Goal: Task Accomplishment & Management: Manage account settings

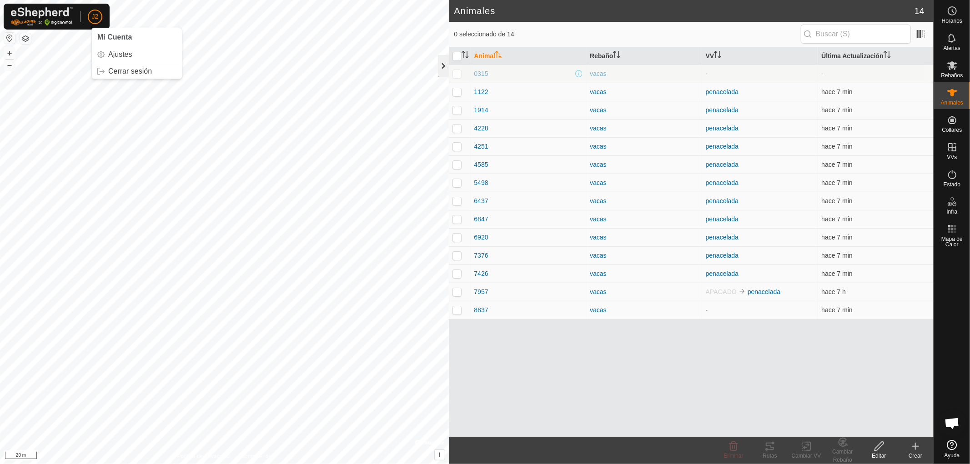
click at [441, 61] on div at bounding box center [443, 66] width 11 height 22
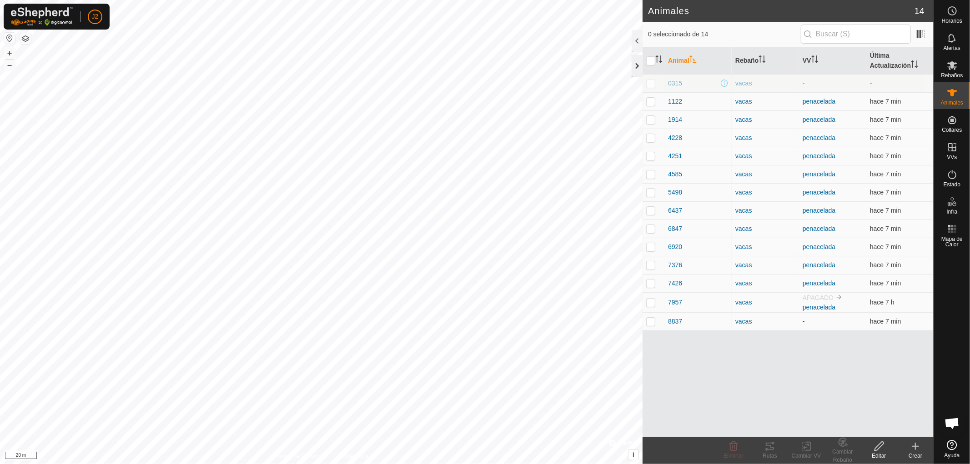
click at [638, 67] on div at bounding box center [636, 66] width 11 height 22
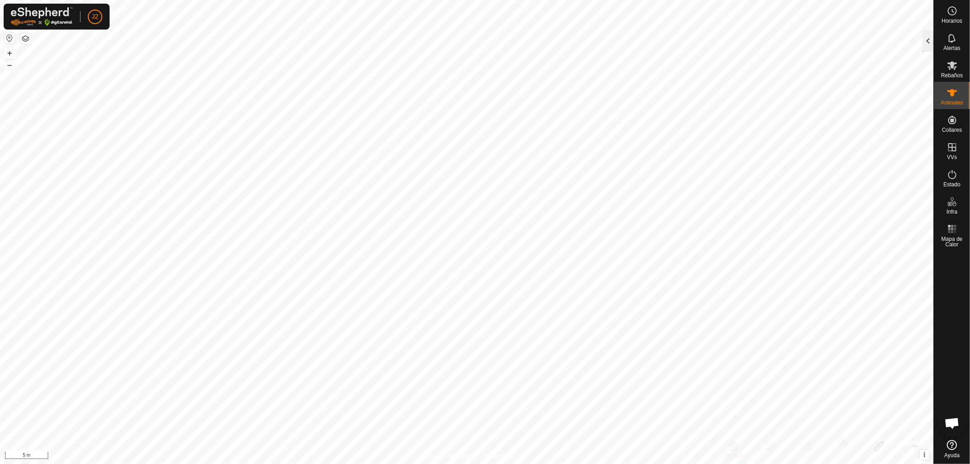
click at [925, 41] on div at bounding box center [927, 41] width 11 height 22
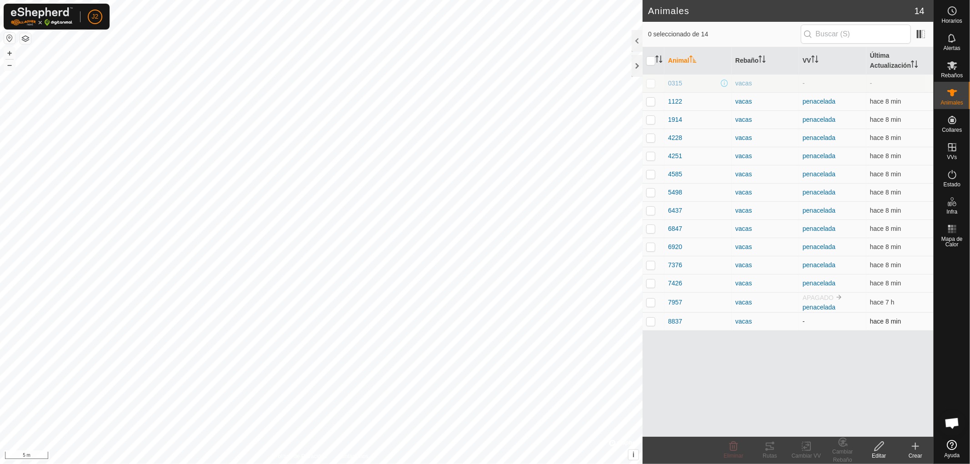
click at [652, 323] on p-checkbox at bounding box center [650, 321] width 9 height 7
checkbox input "true"
click at [807, 449] on icon at bounding box center [806, 446] width 11 height 11
click at [819, 407] on link "Elegir VV..." at bounding box center [833, 407] width 90 height 18
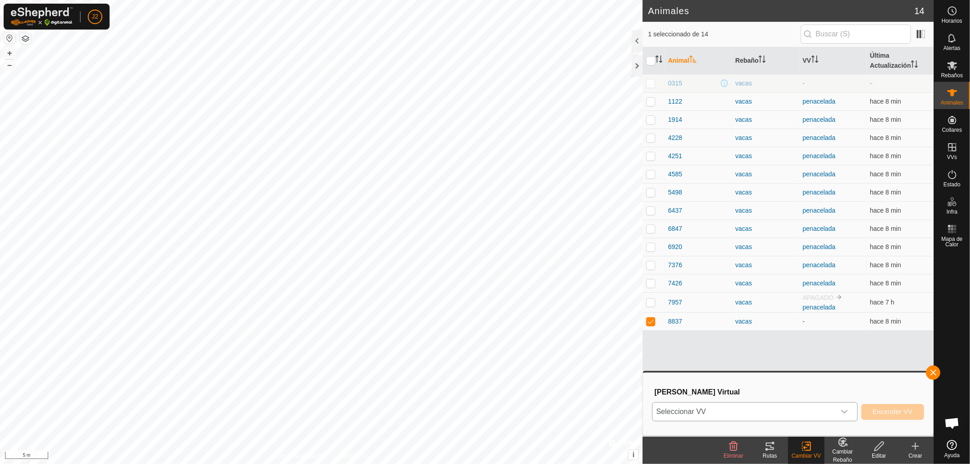
click at [846, 411] on icon "dropdown trigger" at bounding box center [844, 412] width 6 height 4
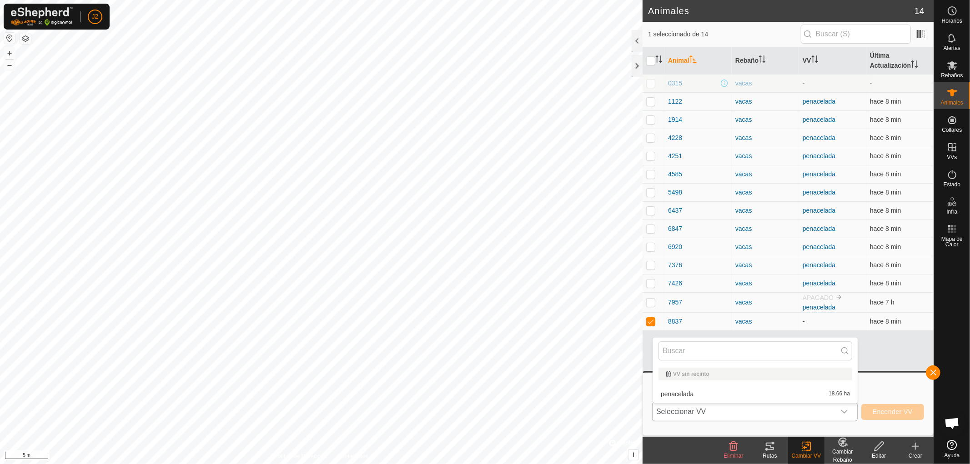
click at [675, 394] on li "penacelada 18.66 ha" at bounding box center [755, 394] width 205 height 18
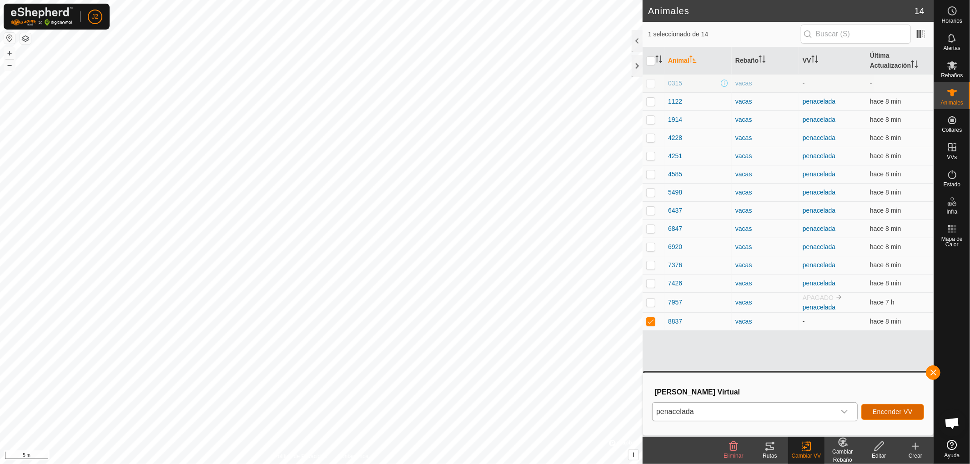
click at [896, 411] on span "Encender VV" at bounding box center [892, 411] width 40 height 7
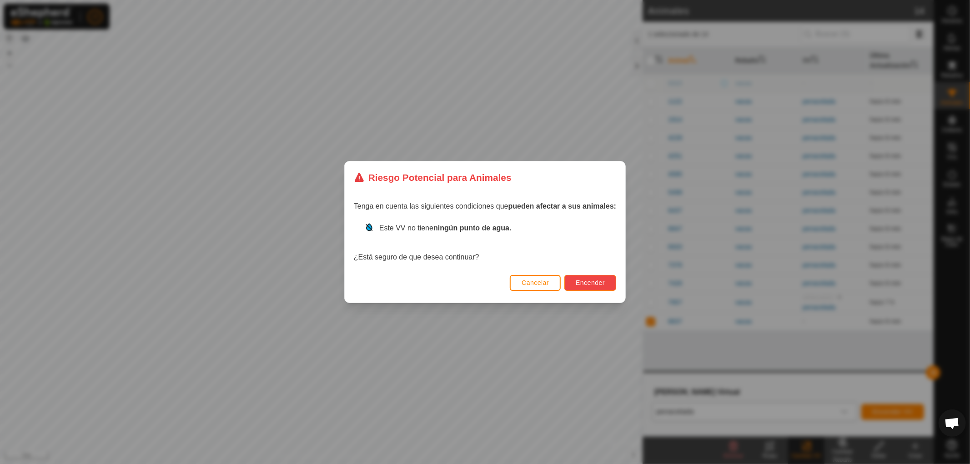
click at [587, 283] on span "Encender" at bounding box center [589, 282] width 29 height 7
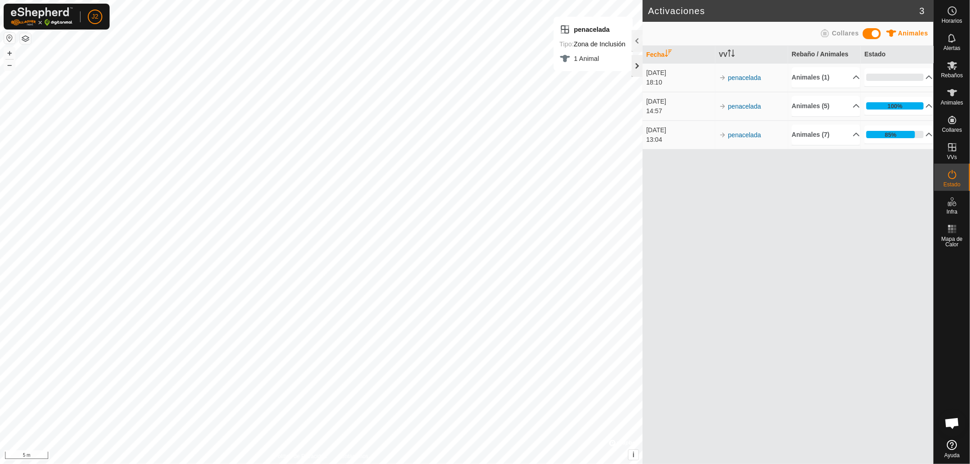
click at [637, 65] on div at bounding box center [636, 66] width 11 height 22
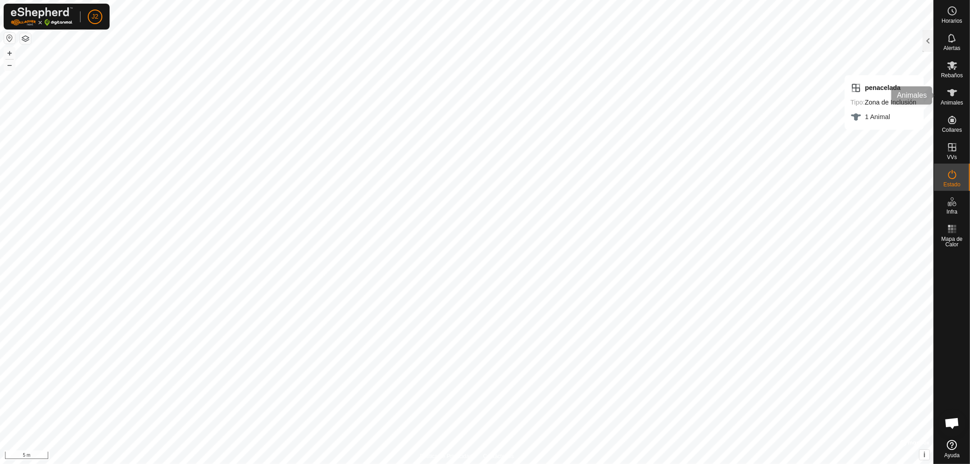
click at [954, 97] on icon at bounding box center [951, 92] width 11 height 11
click at [923, 35] on div at bounding box center [927, 41] width 11 height 22
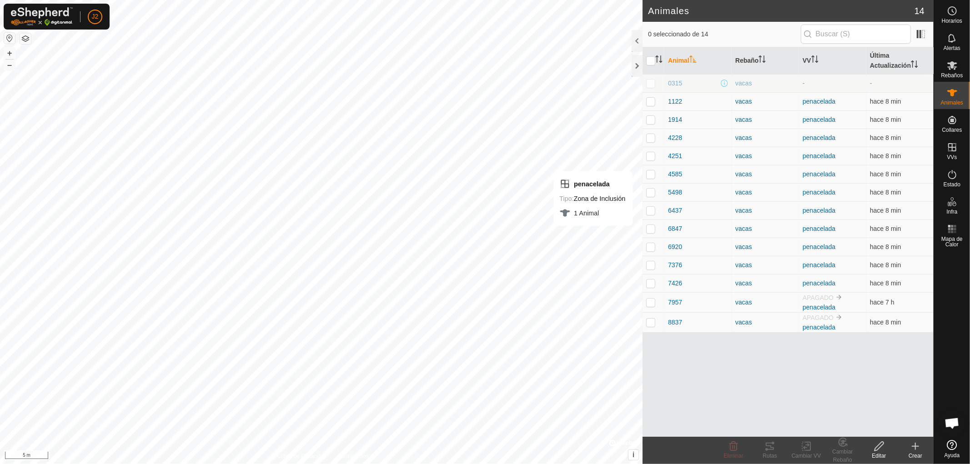
click at [648, 85] on p-checkbox at bounding box center [650, 83] width 9 height 7
click at [841, 450] on div "Cambiar Rebaño" at bounding box center [842, 456] width 36 height 16
click at [856, 404] on link "Elegir Rebaño..." at bounding box center [870, 407] width 91 height 18
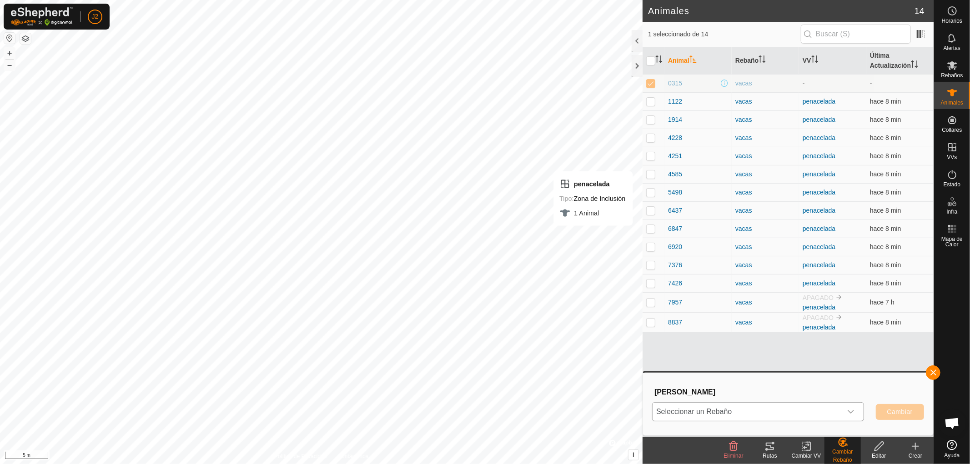
click at [848, 410] on icon "dropdown trigger" at bounding box center [850, 411] width 7 height 7
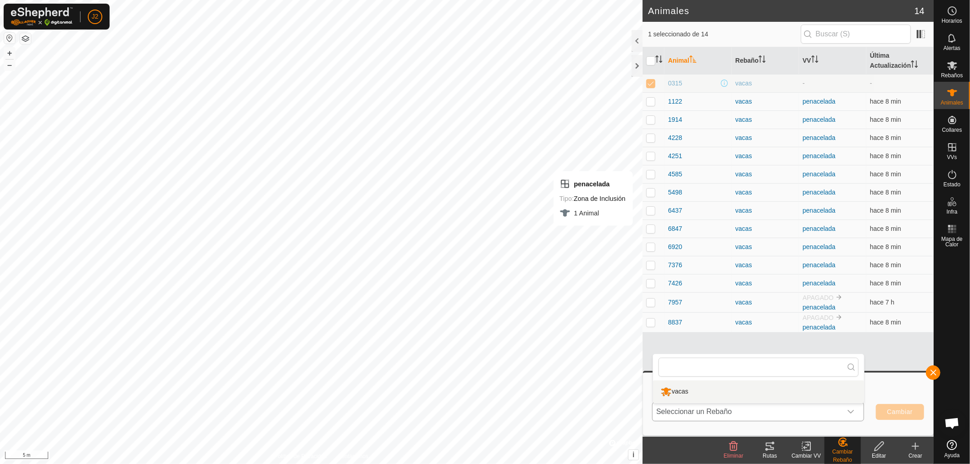
click at [691, 390] on li "vacas" at bounding box center [758, 391] width 211 height 23
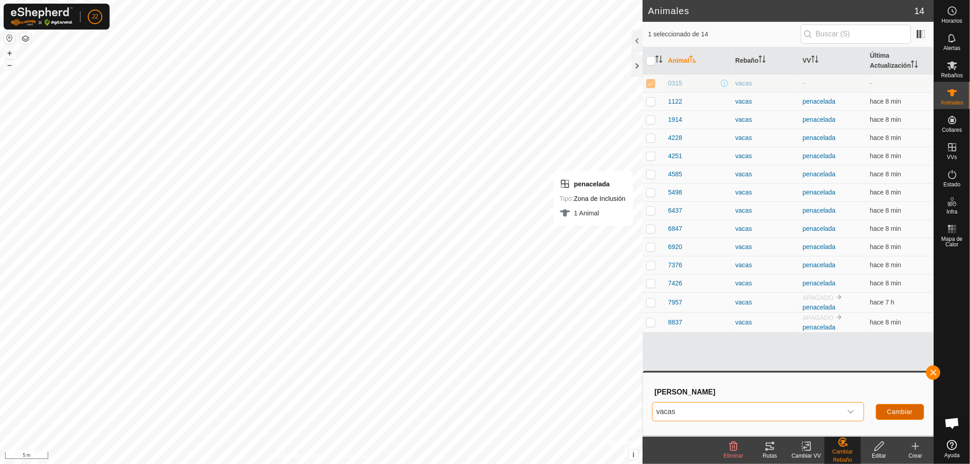
click at [897, 415] on span "Cambiar" at bounding box center [899, 411] width 25 height 7
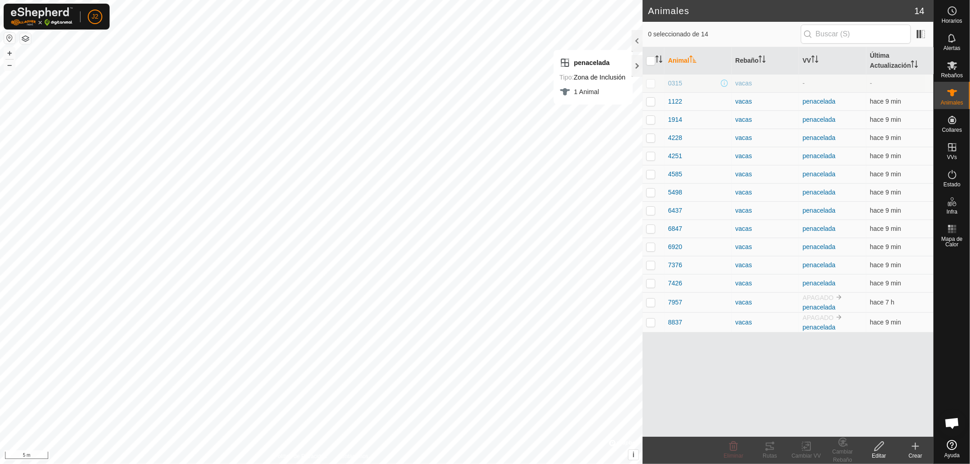
click at [648, 87] on td at bounding box center [653, 83] width 22 height 18
checkbox input "true"
click at [807, 444] on icon at bounding box center [806, 446] width 11 height 11
click at [819, 407] on link "Elegir VV..." at bounding box center [833, 407] width 90 height 18
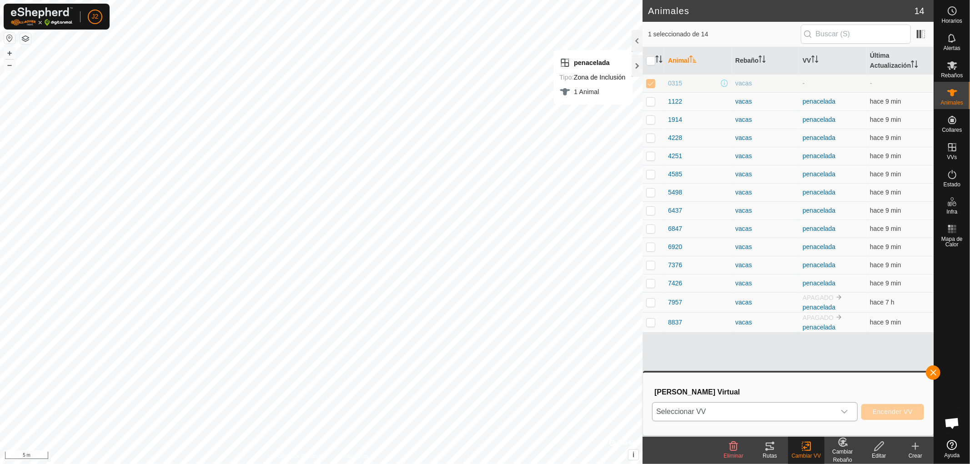
click at [842, 411] on icon "dropdown trigger" at bounding box center [844, 412] width 6 height 4
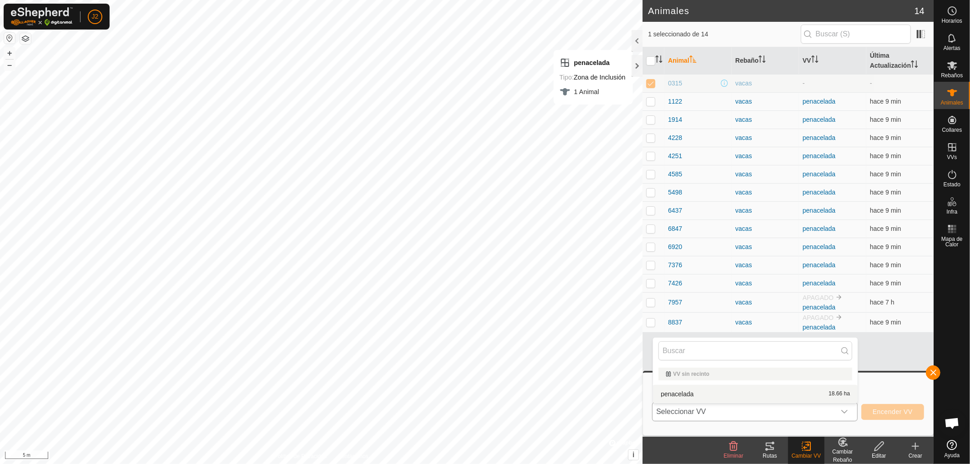
click at [771, 390] on li "penacelada 18.66 ha" at bounding box center [755, 394] width 205 height 18
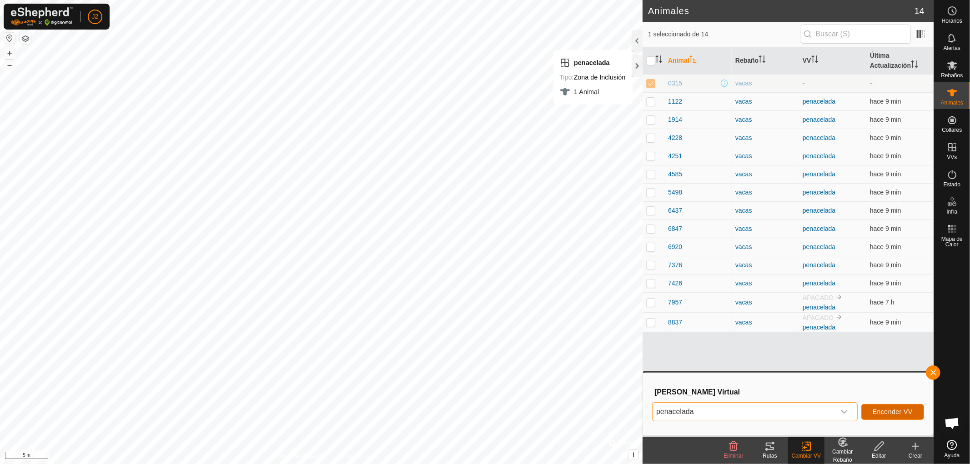
click at [896, 411] on span "Encender VV" at bounding box center [892, 411] width 40 height 7
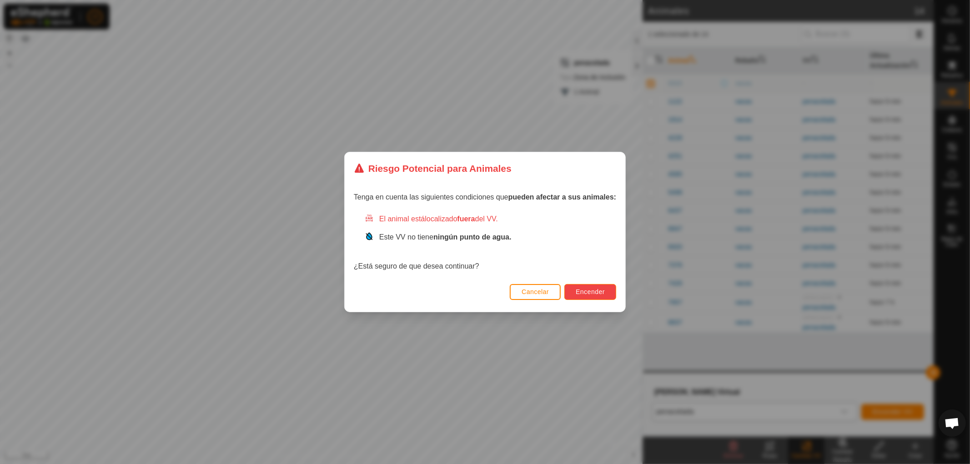
click at [584, 295] on button "Encender" at bounding box center [590, 292] width 52 height 16
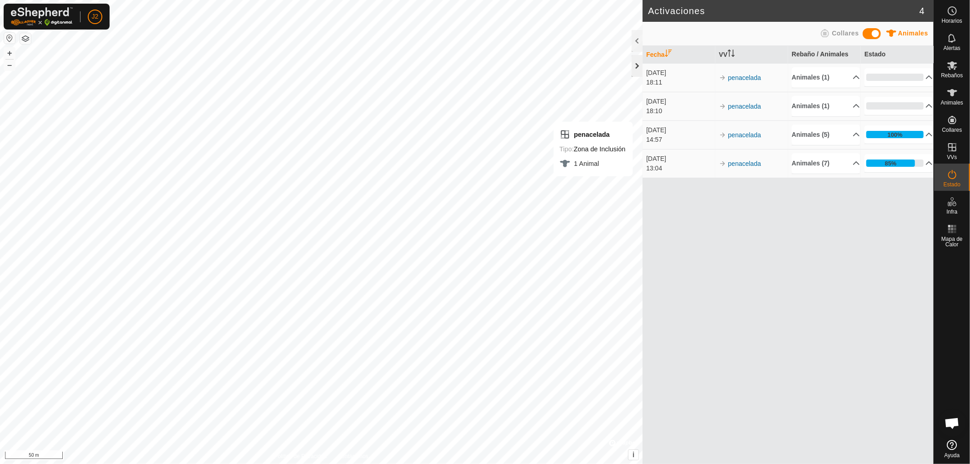
click at [636, 63] on div at bounding box center [636, 66] width 11 height 22
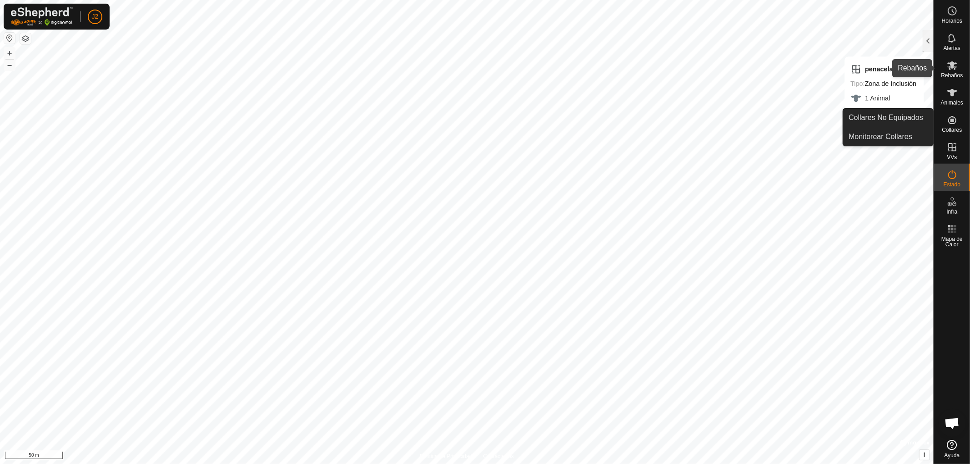
click at [947, 70] on icon at bounding box center [951, 65] width 11 height 11
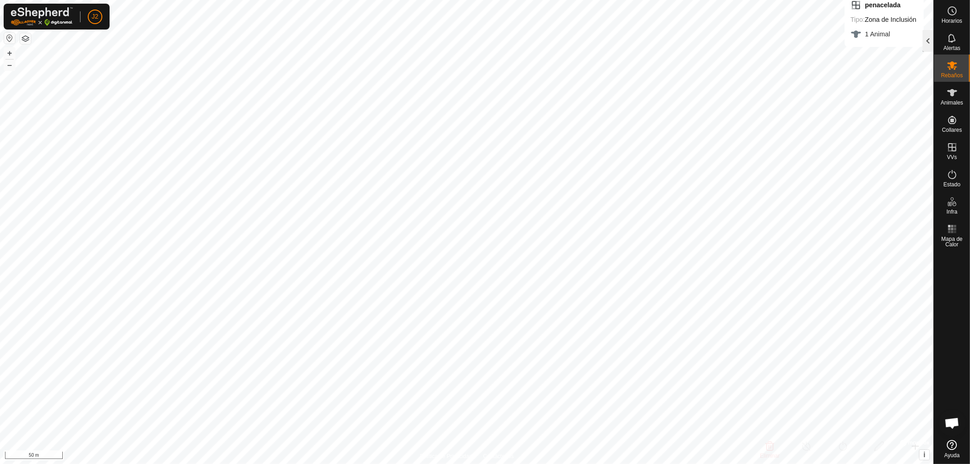
click at [926, 38] on div at bounding box center [927, 41] width 11 height 22
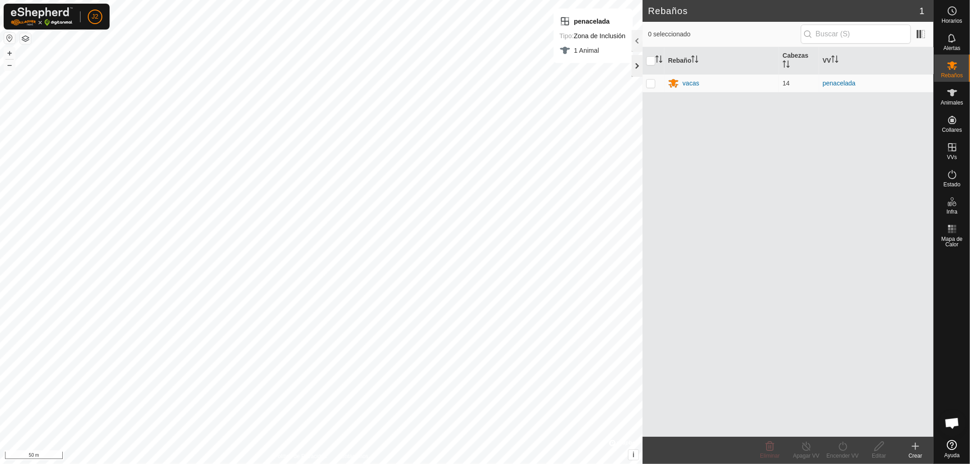
click at [639, 64] on div at bounding box center [636, 66] width 11 height 22
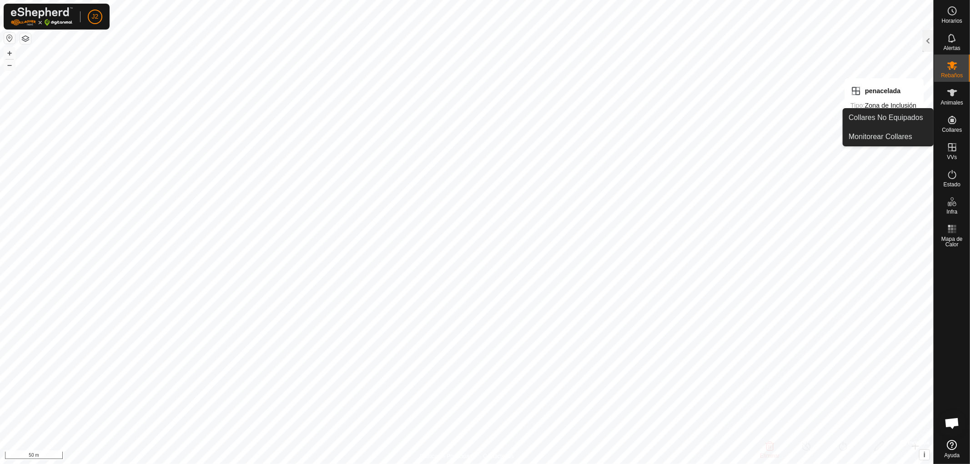
click at [952, 124] on icon at bounding box center [952, 120] width 8 height 8
click at [916, 117] on link "Collares No Equipados" at bounding box center [888, 118] width 90 height 18
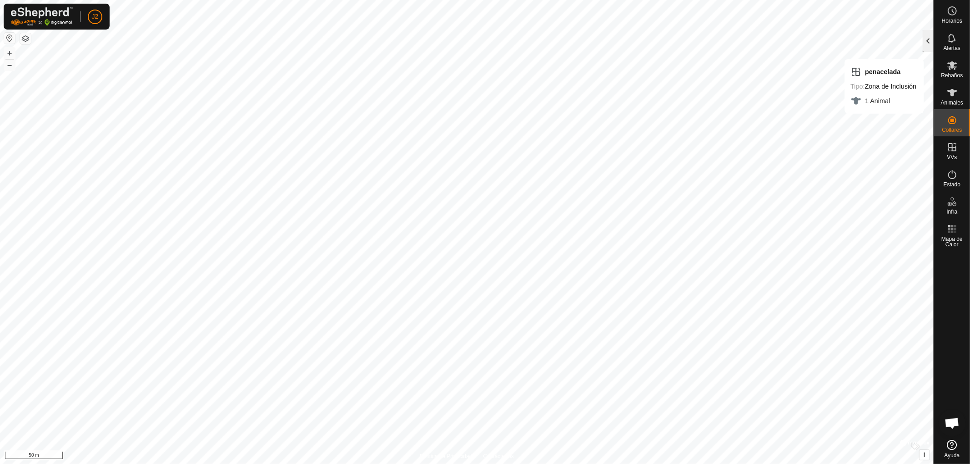
click at [930, 40] on div at bounding box center [927, 41] width 11 height 22
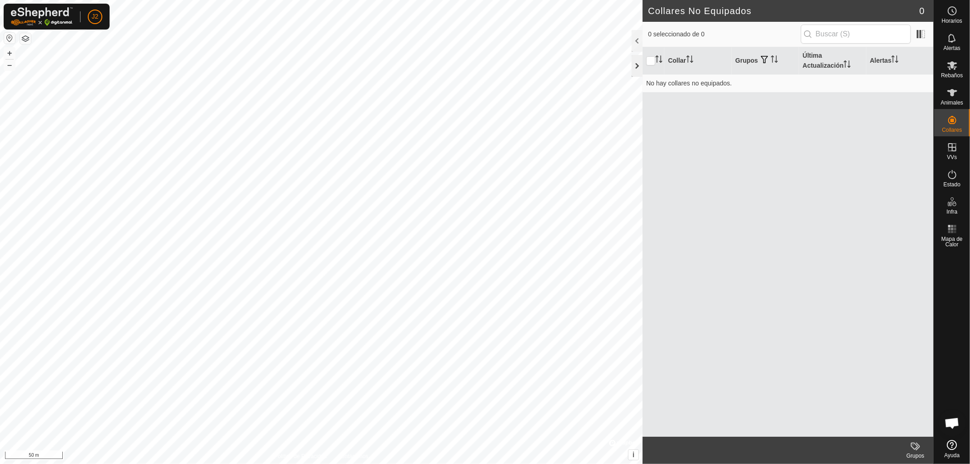
click at [638, 67] on div at bounding box center [636, 66] width 11 height 22
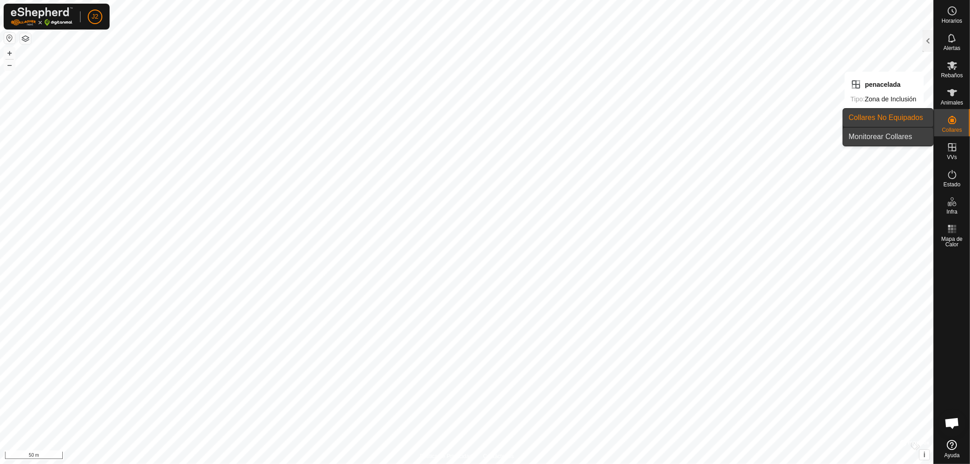
click at [898, 137] on link "Monitorear Collares" at bounding box center [888, 137] width 90 height 18
click at [955, 94] on icon at bounding box center [951, 92] width 11 height 11
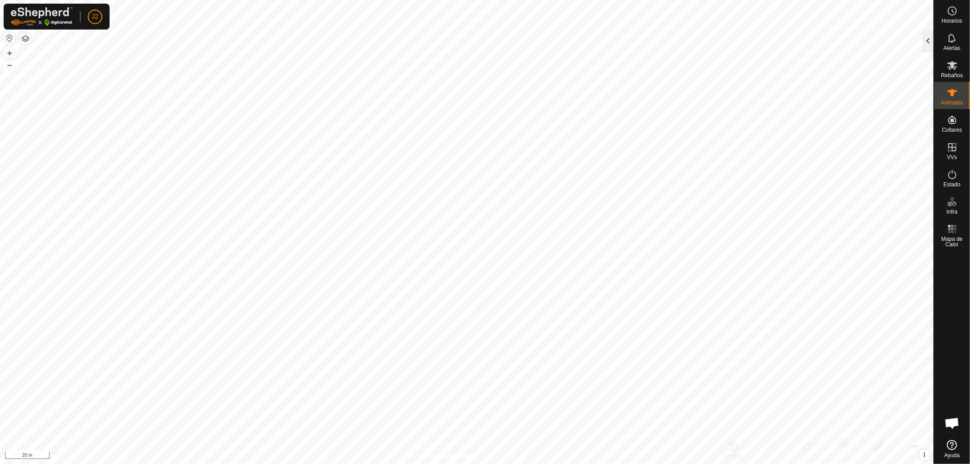
click at [926, 42] on div at bounding box center [927, 41] width 11 height 22
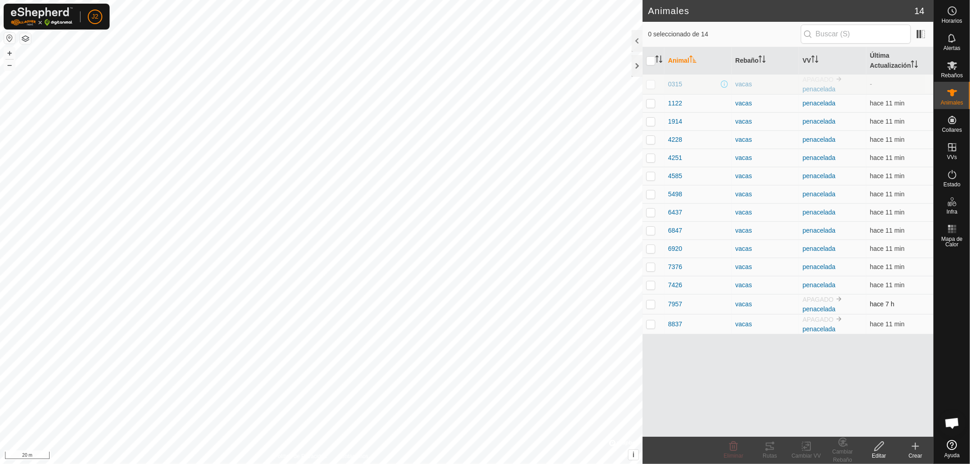
click at [648, 306] on p-checkbox at bounding box center [650, 303] width 9 height 7
checkbox input "true"
click at [806, 447] on icon at bounding box center [806, 447] width 6 height 6
click at [815, 408] on link "Elegir VV..." at bounding box center [833, 407] width 90 height 18
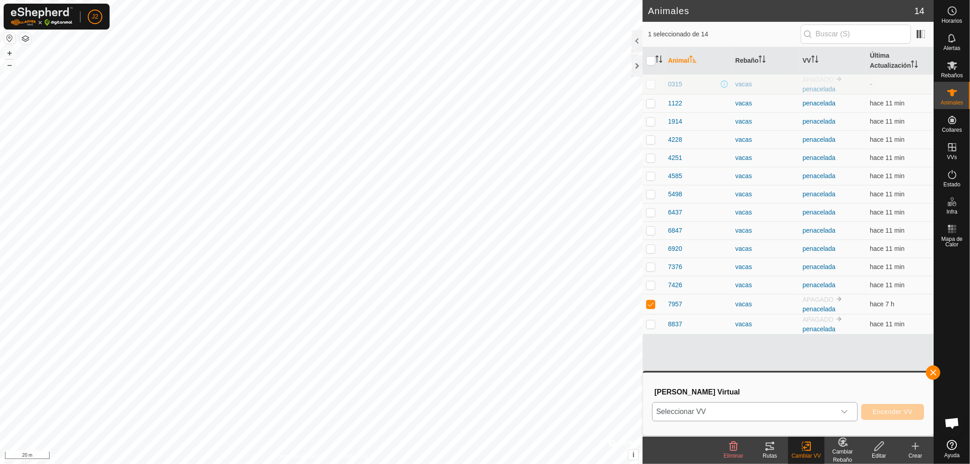
click at [844, 412] on icon "dropdown trigger" at bounding box center [844, 412] width 6 height 4
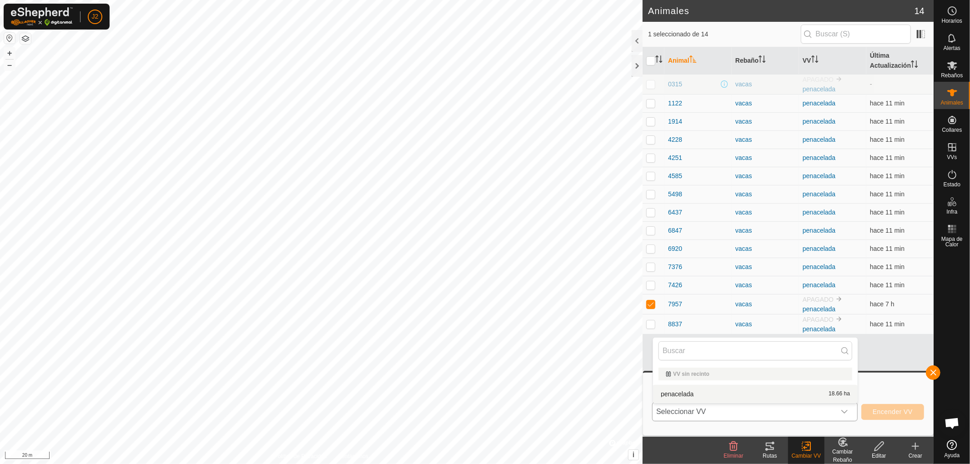
click at [758, 397] on li "penacelada 18.66 ha" at bounding box center [755, 394] width 205 height 18
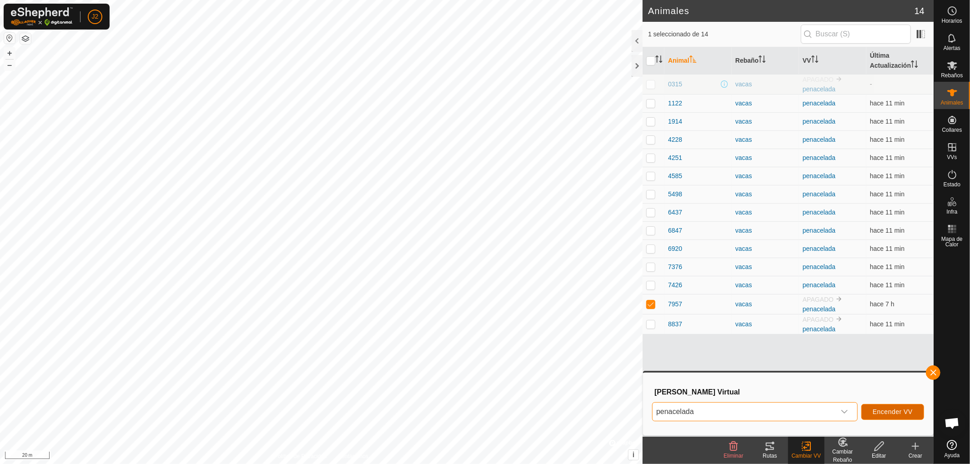
click at [882, 411] on span "Encender VV" at bounding box center [892, 411] width 40 height 7
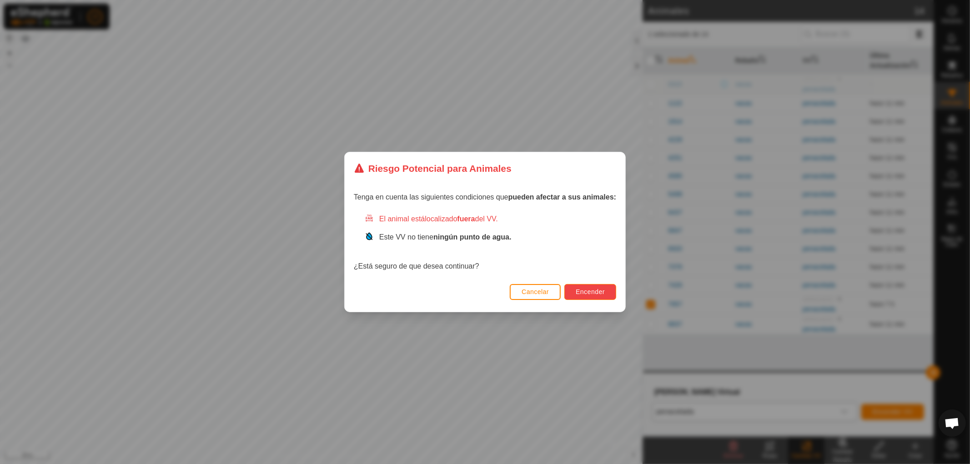
click at [584, 289] on span "Encender" at bounding box center [589, 291] width 29 height 7
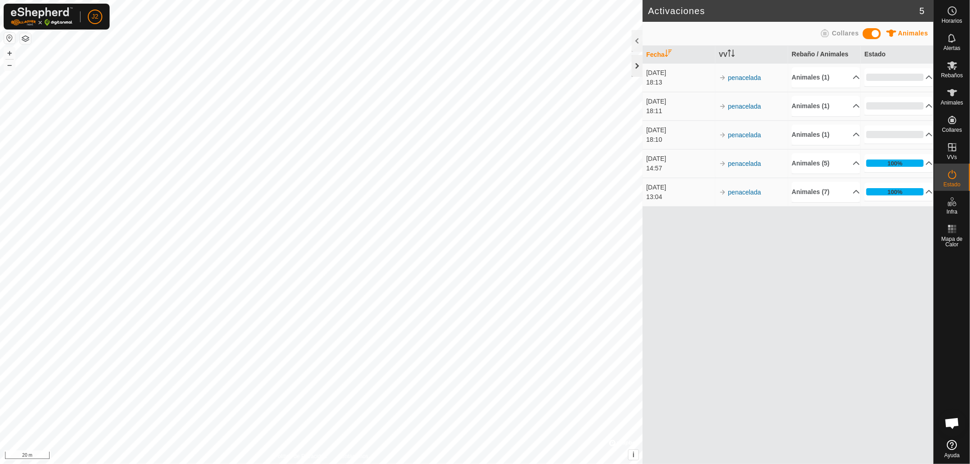
click at [639, 63] on div at bounding box center [636, 66] width 11 height 22
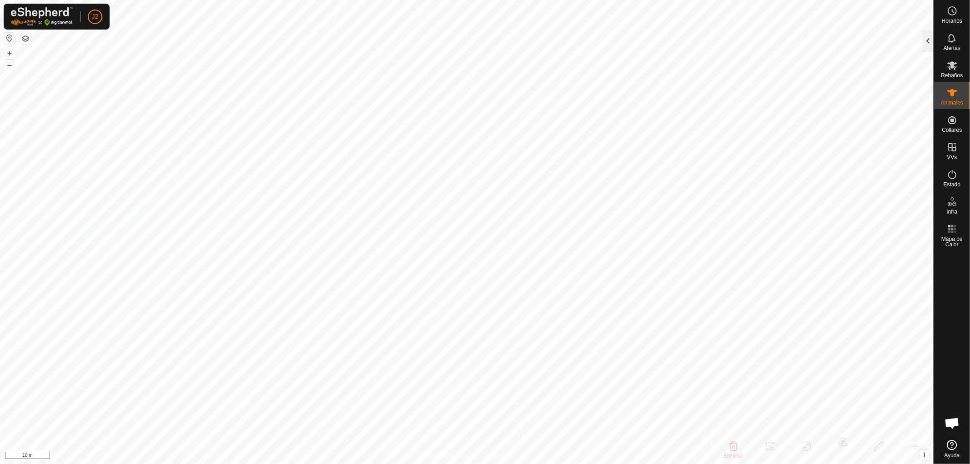
click at [928, 39] on div at bounding box center [927, 41] width 11 height 22
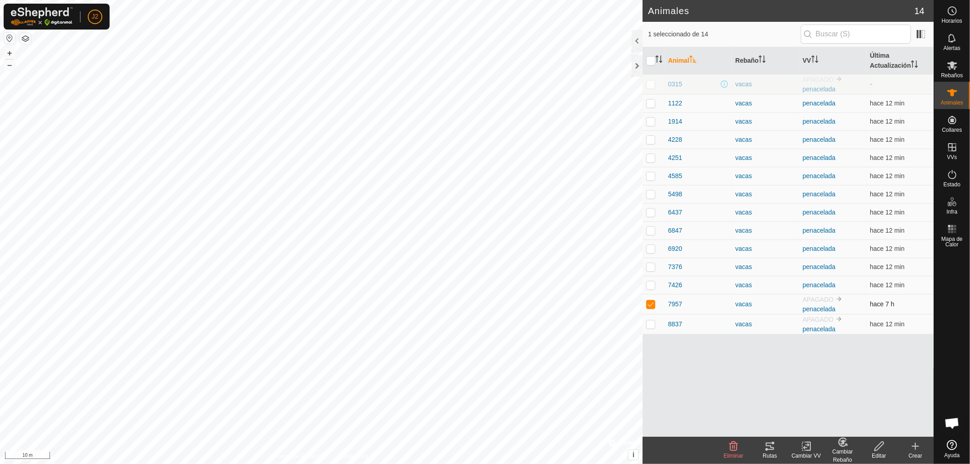
click at [648, 305] on p-checkbox at bounding box center [650, 303] width 9 height 7
checkbox input "false"
click at [635, 68] on div at bounding box center [636, 66] width 11 height 22
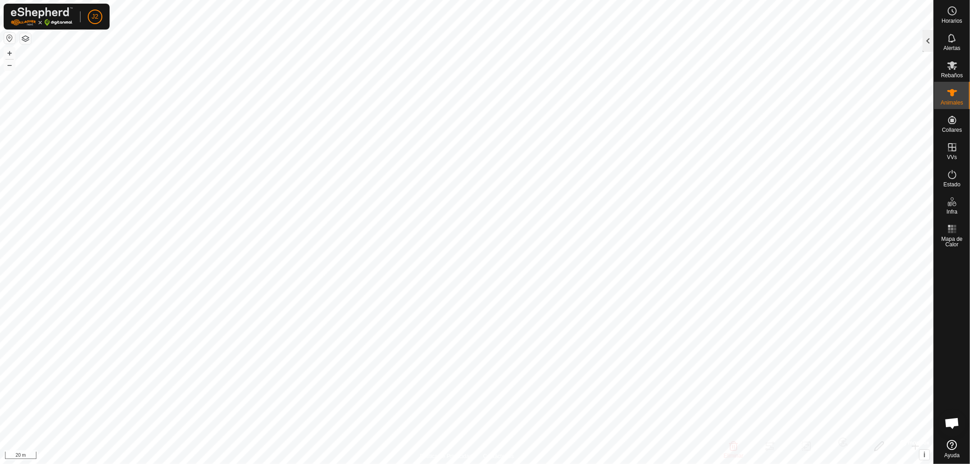
click at [928, 36] on div at bounding box center [927, 41] width 11 height 22
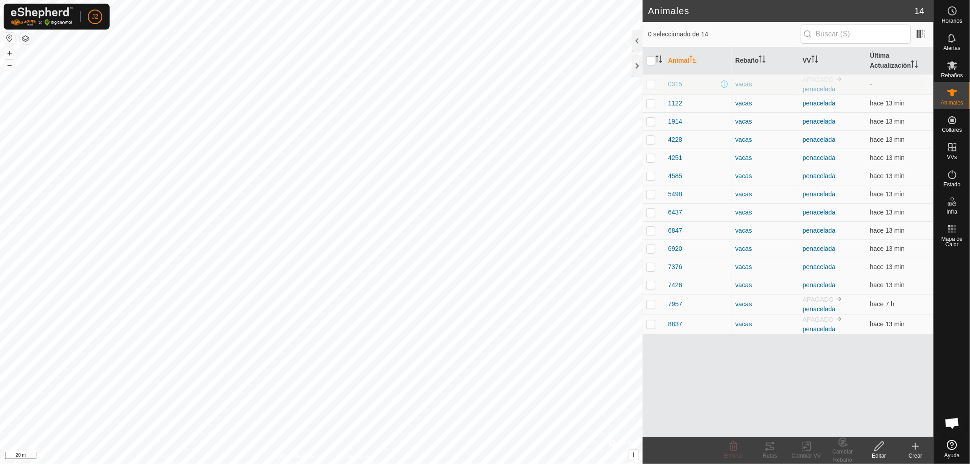
click at [648, 325] on p-checkbox at bounding box center [650, 323] width 9 height 7
click at [769, 449] on icon at bounding box center [770, 446] width 8 height 7
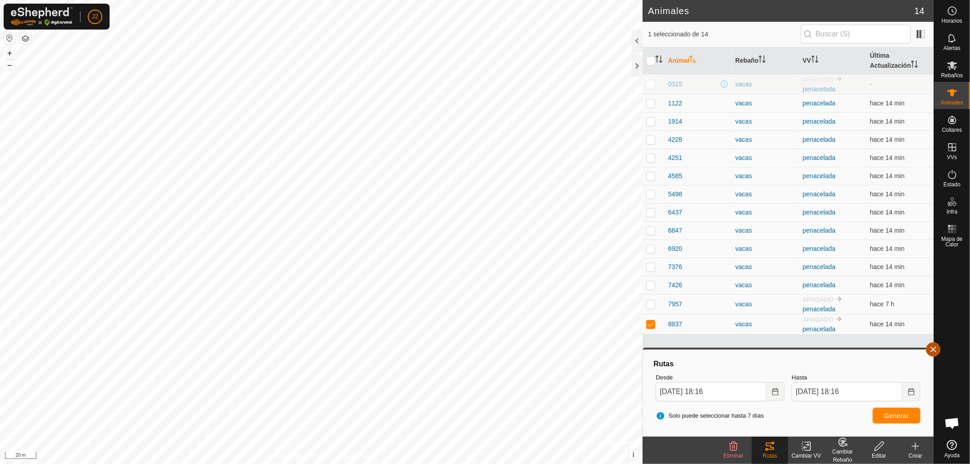
click at [934, 349] on button "button" at bounding box center [933, 349] width 15 height 15
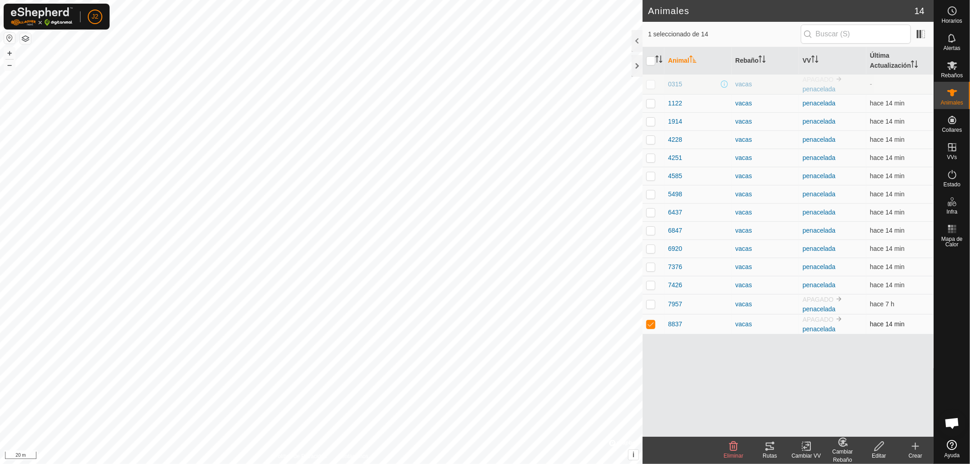
click at [652, 328] on p-checkbox at bounding box center [650, 323] width 9 height 7
checkbox input "false"
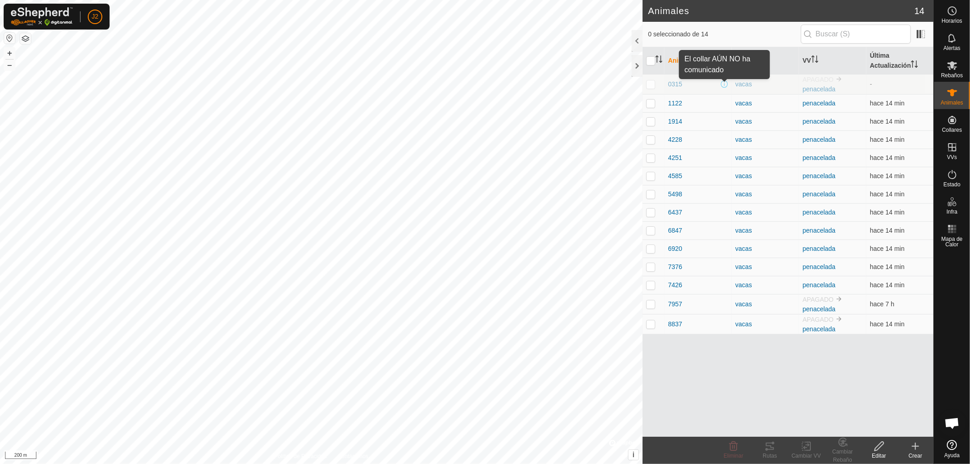
click at [725, 85] on span at bounding box center [724, 83] width 7 height 7
click at [678, 85] on span "0315" at bounding box center [675, 85] width 14 height 10
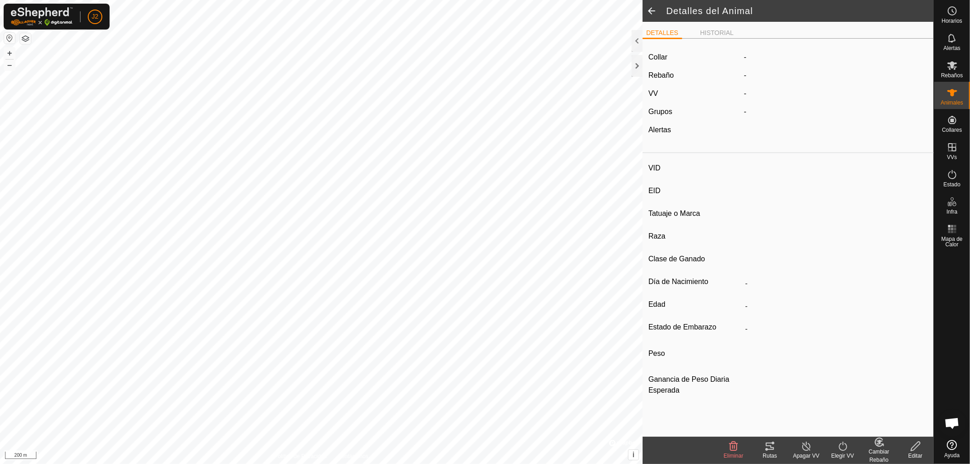
type input "0315"
type input "-"
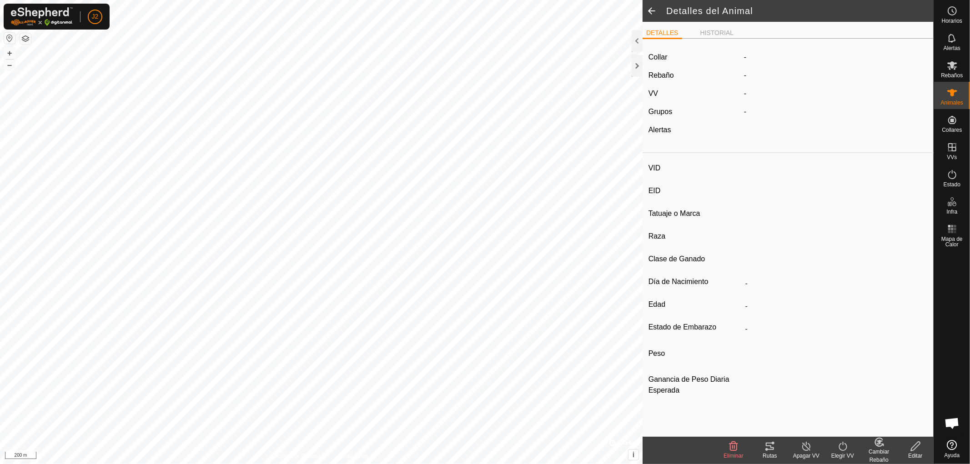
type input "0 kg"
type input "-"
click at [769, 453] on div "Rutas" at bounding box center [769, 456] width 36 height 8
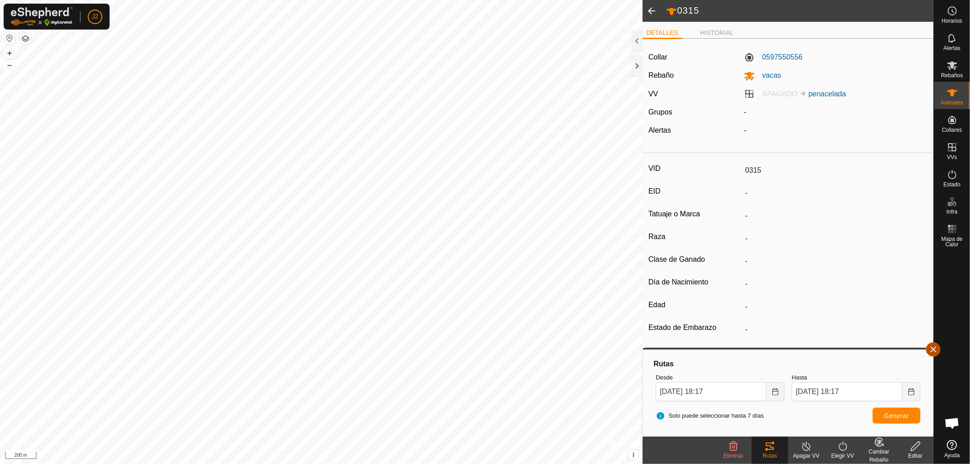
click at [935, 347] on button "button" at bounding box center [933, 349] width 15 height 15
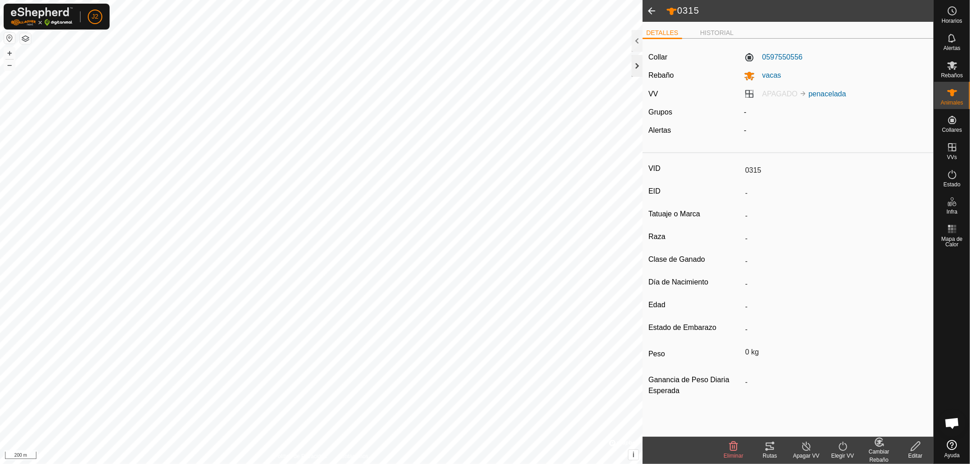
click at [633, 65] on div at bounding box center [636, 66] width 11 height 22
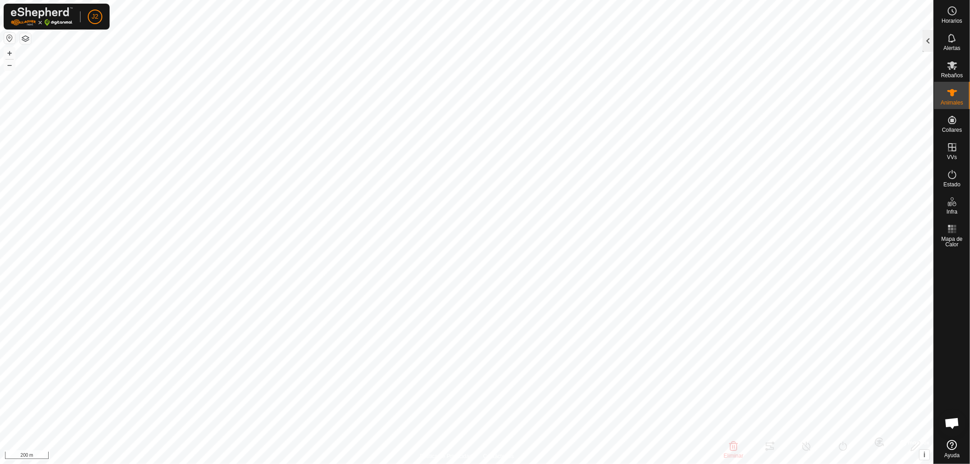
click at [930, 37] on div at bounding box center [927, 41] width 11 height 22
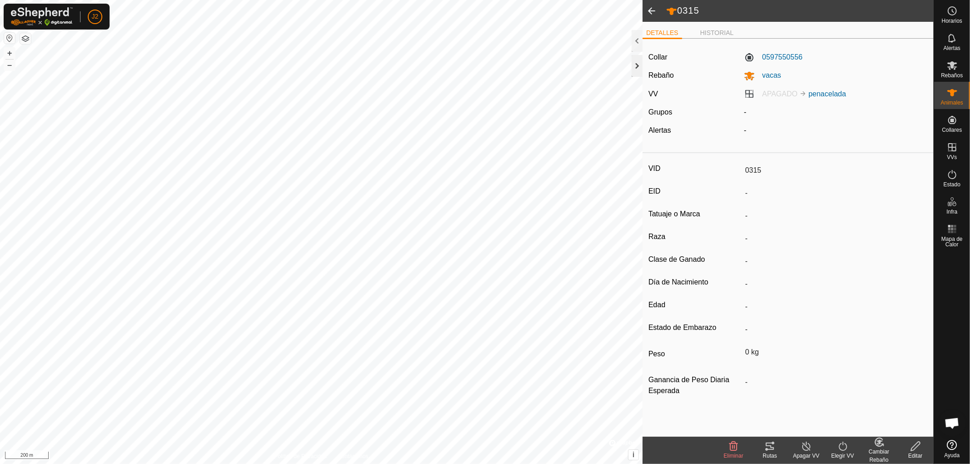
click at [635, 65] on div at bounding box center [636, 66] width 11 height 22
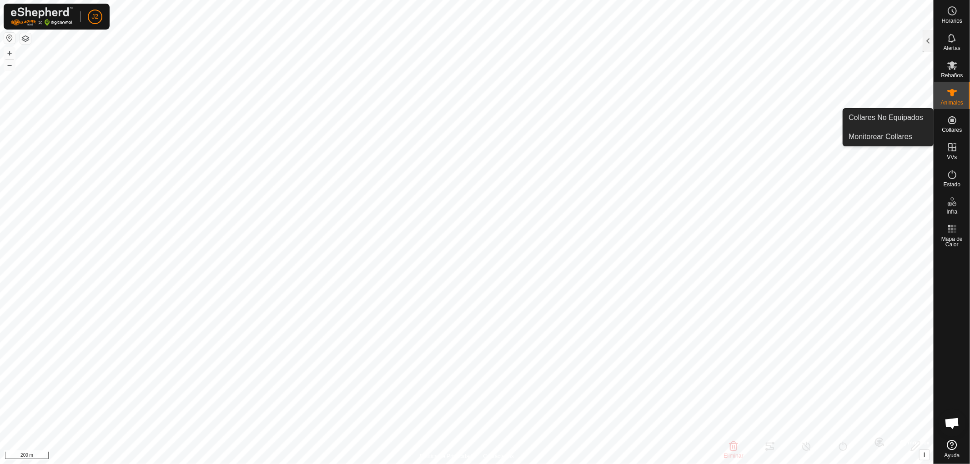
click at [906, 117] on link "Collares No Equipados" at bounding box center [888, 118] width 90 height 18
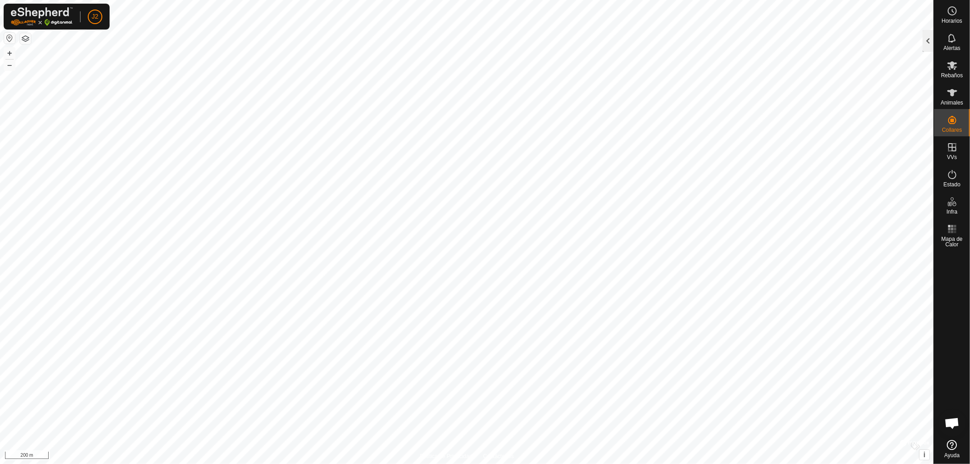
click at [925, 42] on div at bounding box center [927, 41] width 11 height 22
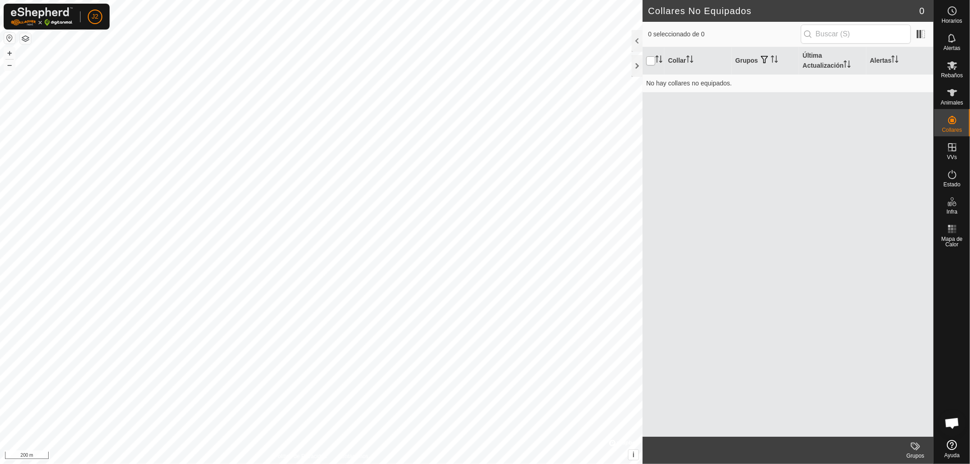
click at [650, 64] on input "checkbox" at bounding box center [650, 60] width 9 height 9
click at [649, 60] on input "checkbox" at bounding box center [650, 60] width 9 height 9
checkbox input "false"
click at [637, 65] on div at bounding box center [636, 66] width 11 height 22
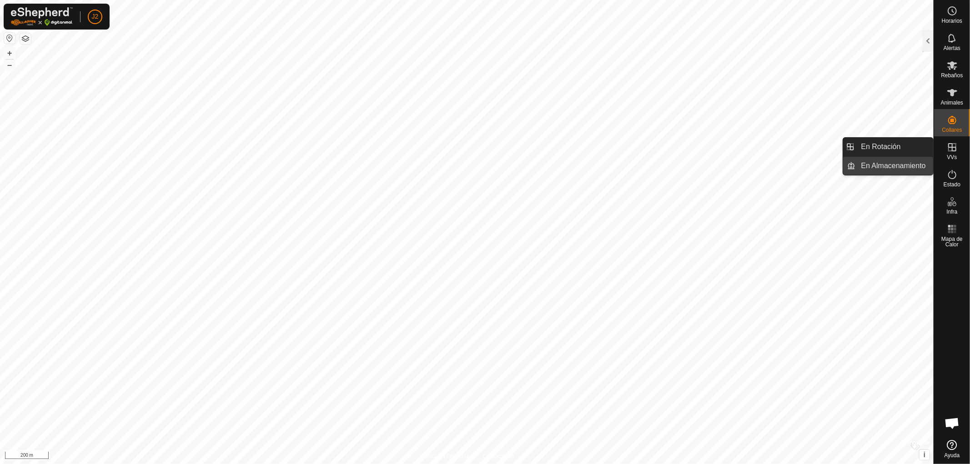
click at [912, 161] on link "En Almacenamiento" at bounding box center [895, 166] width 78 height 18
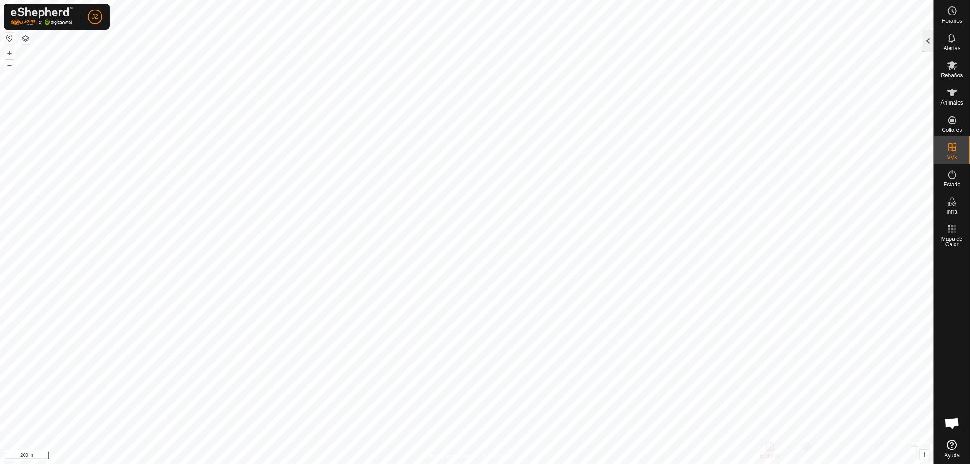
click at [926, 38] on div at bounding box center [927, 41] width 11 height 22
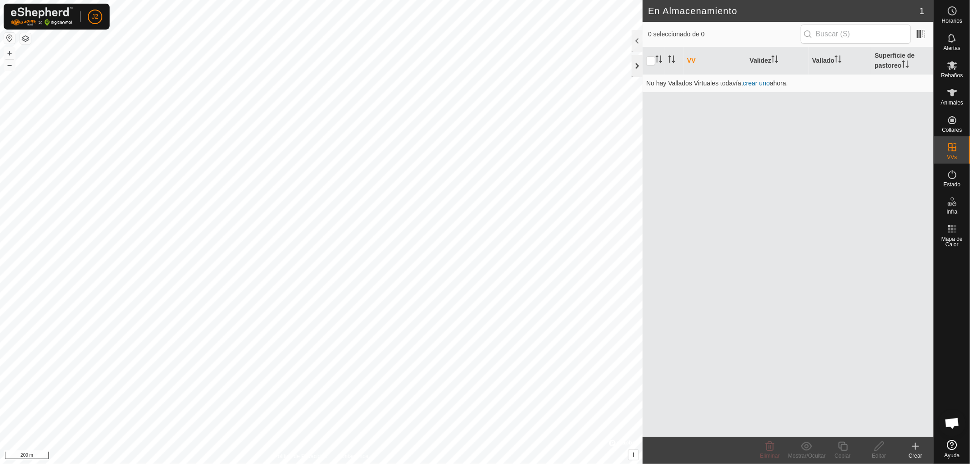
click at [634, 66] on div at bounding box center [636, 66] width 11 height 22
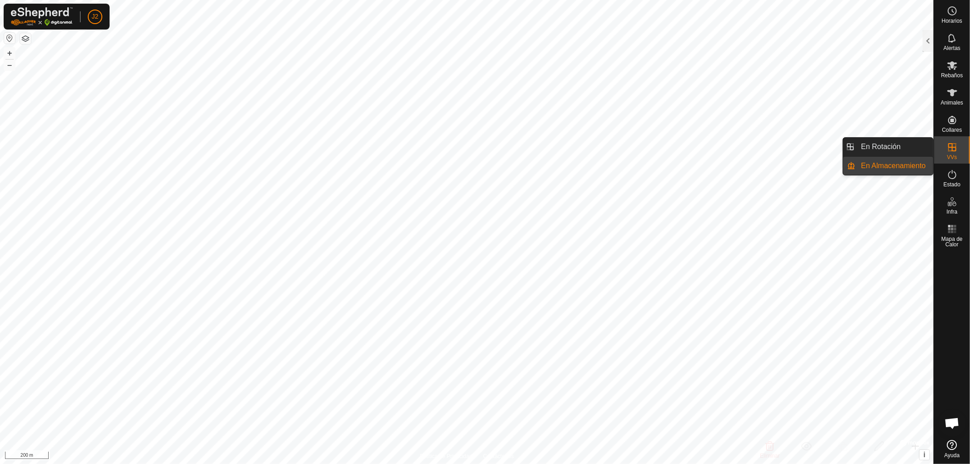
click at [880, 143] on link "En Rotación" at bounding box center [895, 147] width 78 height 18
click at [928, 41] on div at bounding box center [927, 41] width 11 height 22
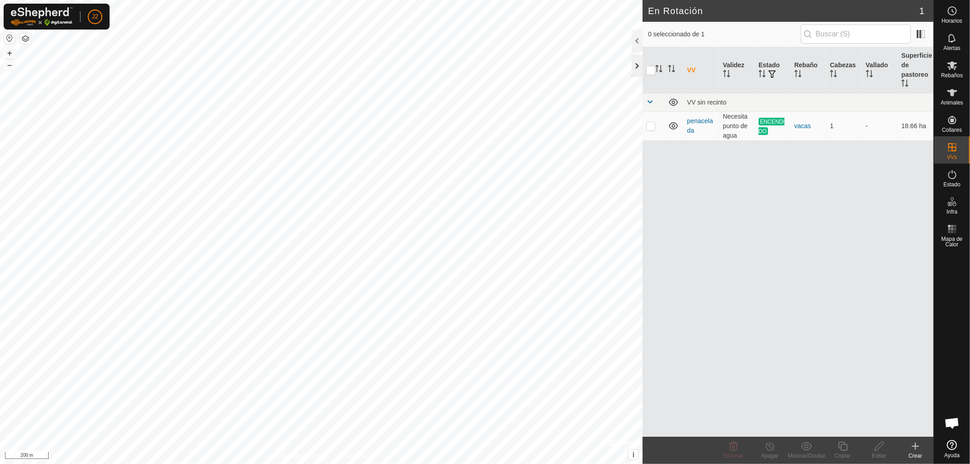
click at [636, 69] on div at bounding box center [636, 66] width 11 height 22
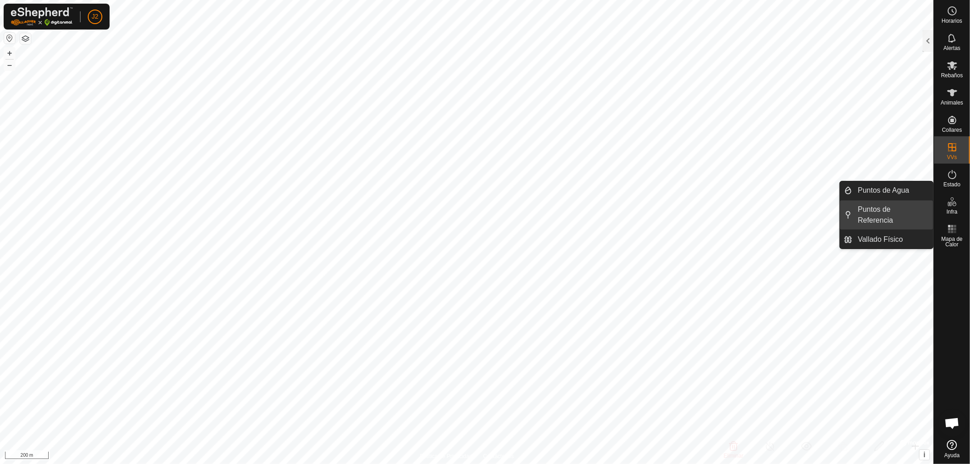
click at [906, 216] on link "Puntos de Referencia" at bounding box center [892, 214] width 80 height 29
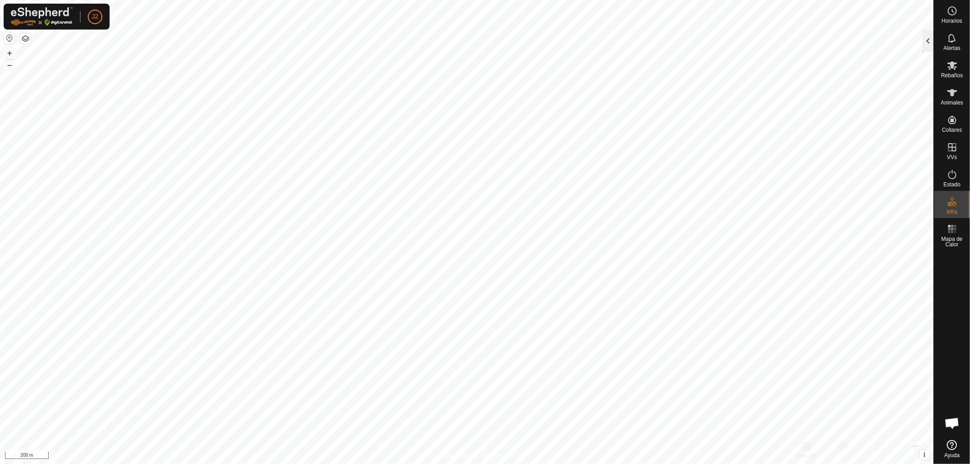
click at [926, 35] on div at bounding box center [927, 41] width 11 height 22
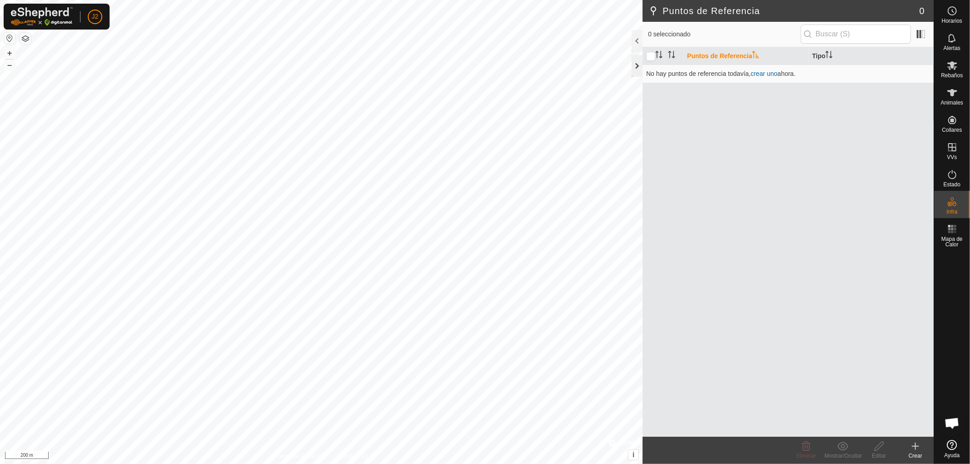
click at [637, 67] on div at bounding box center [636, 66] width 11 height 22
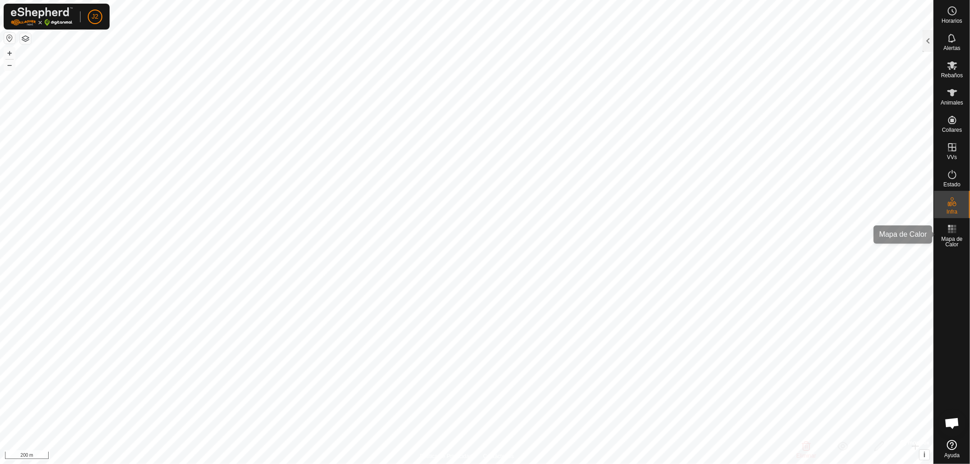
click at [947, 239] on span "Mapa de Calor" at bounding box center [951, 241] width 31 height 11
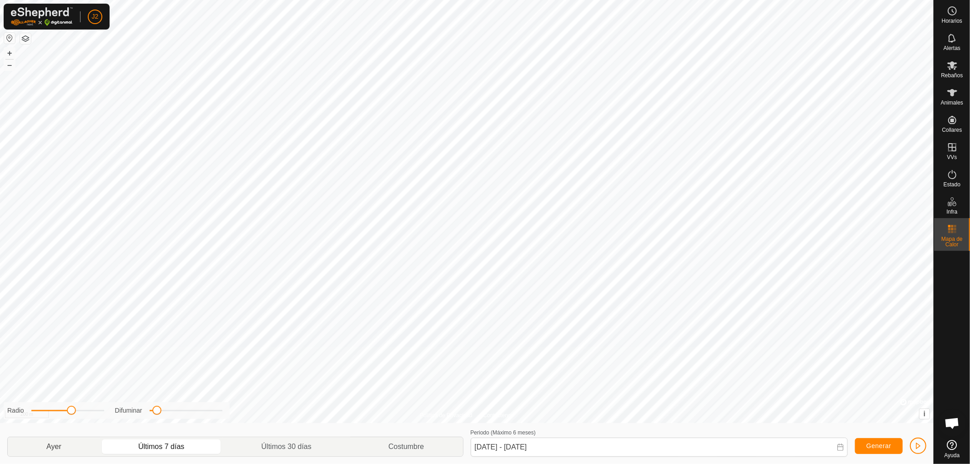
click at [73, 445] on p-togglebutton "Ayer" at bounding box center [54, 446] width 92 height 19
type input "11 Sep, 2025 - 11 Sep, 2025"
click at [883, 445] on span "Generar" at bounding box center [878, 445] width 25 height 7
click at [877, 446] on span "Generar" at bounding box center [878, 445] width 25 height 7
click at [917, 444] on span "button" at bounding box center [917, 445] width 7 height 7
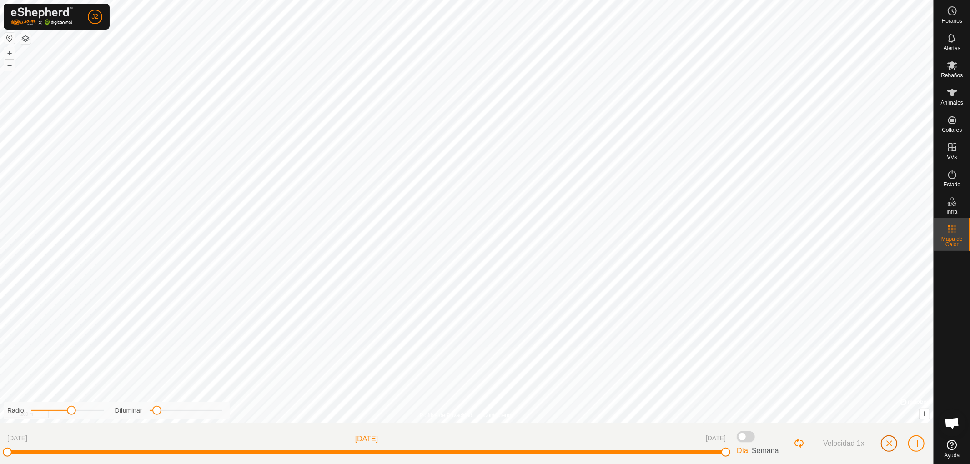
click at [887, 445] on span "button" at bounding box center [888, 443] width 7 height 7
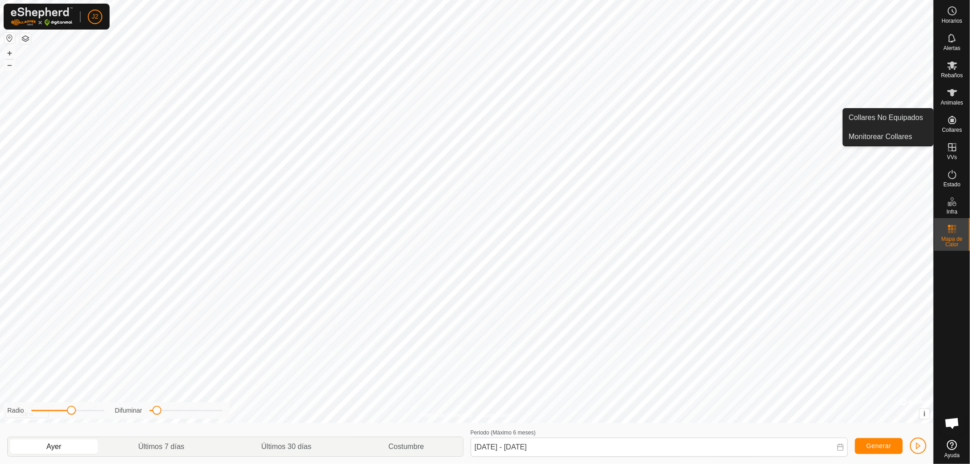
click at [953, 123] on icon at bounding box center [951, 120] width 11 height 11
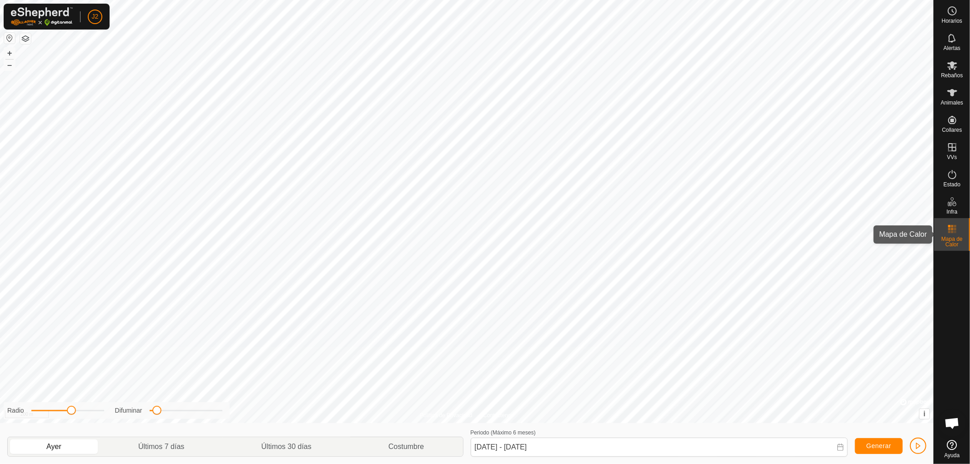
click at [945, 238] on span "Mapa de Calor" at bounding box center [951, 241] width 31 height 11
click at [955, 233] on rect at bounding box center [954, 232] width 2 height 2
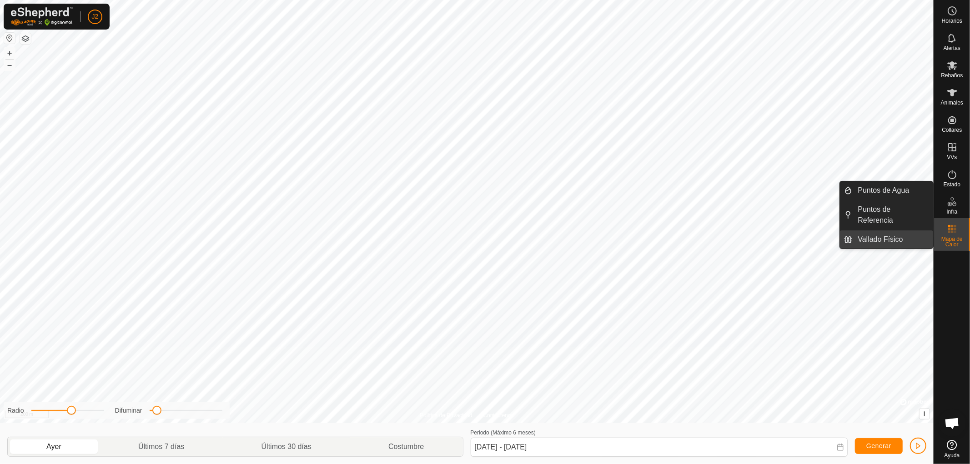
click at [885, 240] on link "Vallado Físico" at bounding box center [892, 239] width 80 height 18
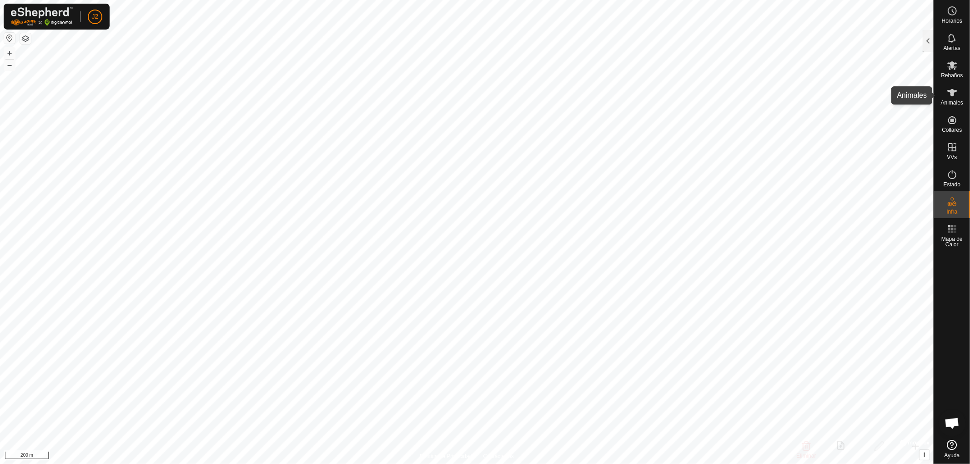
click at [952, 102] on span "Animales" at bounding box center [952, 102] width 22 height 5
click at [926, 41] on div at bounding box center [927, 41] width 11 height 22
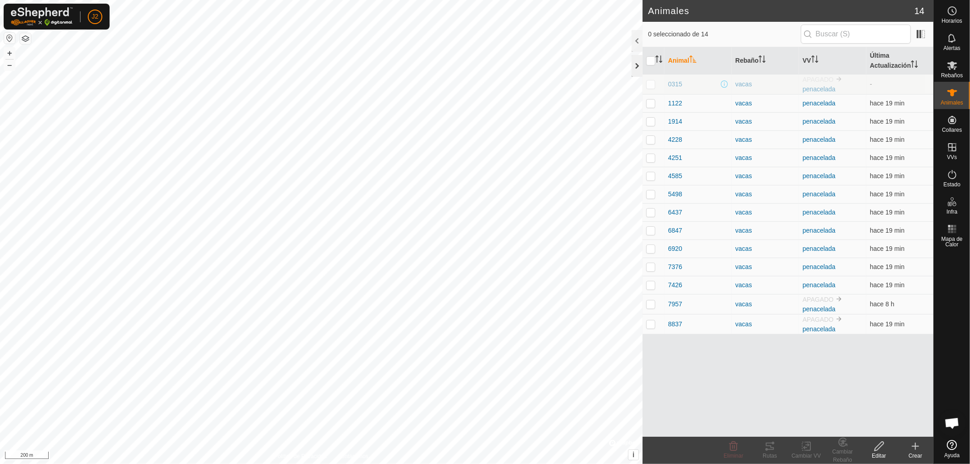
click at [637, 65] on div at bounding box center [636, 66] width 11 height 22
click at [635, 65] on div at bounding box center [636, 66] width 11 height 22
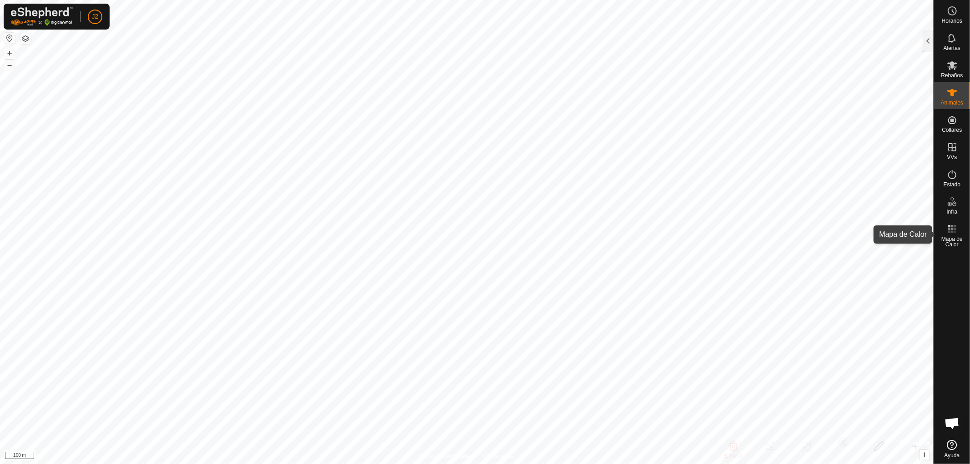
click at [949, 230] on rect at bounding box center [949, 229] width 2 height 2
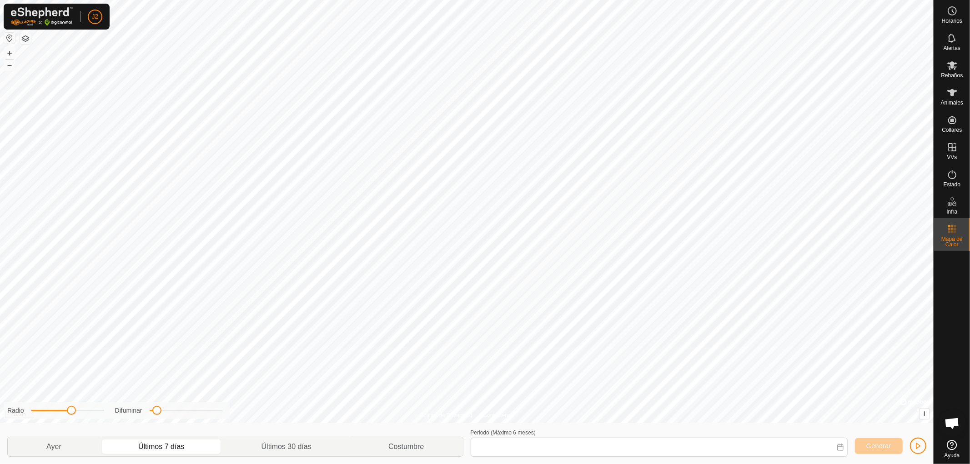
type input "[DATE] - [DATE]"
click at [952, 235] on es-heatmap-svg-icon at bounding box center [952, 229] width 16 height 15
click at [956, 234] on icon at bounding box center [951, 229] width 11 height 11
click at [953, 243] on span "Mapa de Calor" at bounding box center [951, 241] width 31 height 11
click at [952, 178] on icon at bounding box center [952, 174] width 8 height 9
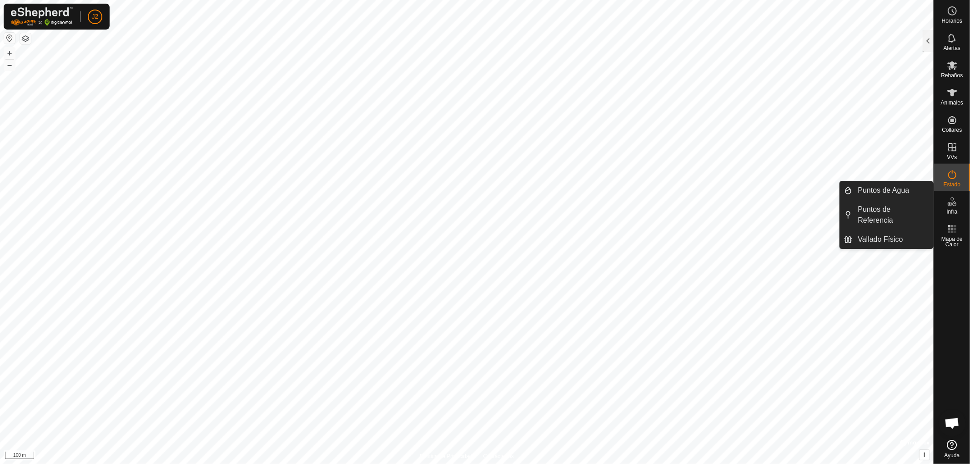
drag, startPoint x: 950, startPoint y: 215, endPoint x: 949, endPoint y: 205, distance: 10.0
click at [949, 205] on icon at bounding box center [951, 201] width 11 height 11
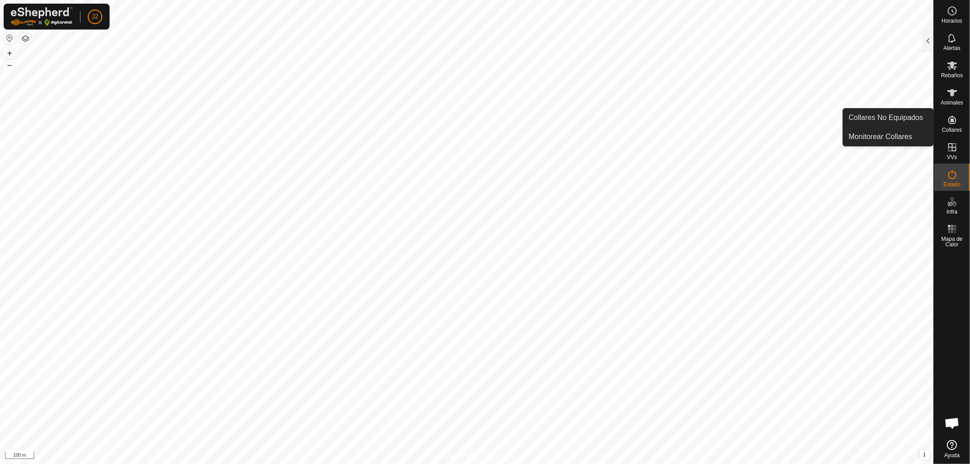
click at [953, 123] on icon at bounding box center [951, 120] width 11 height 11
click at [953, 99] on es-animals-svg-icon at bounding box center [952, 92] width 16 height 15
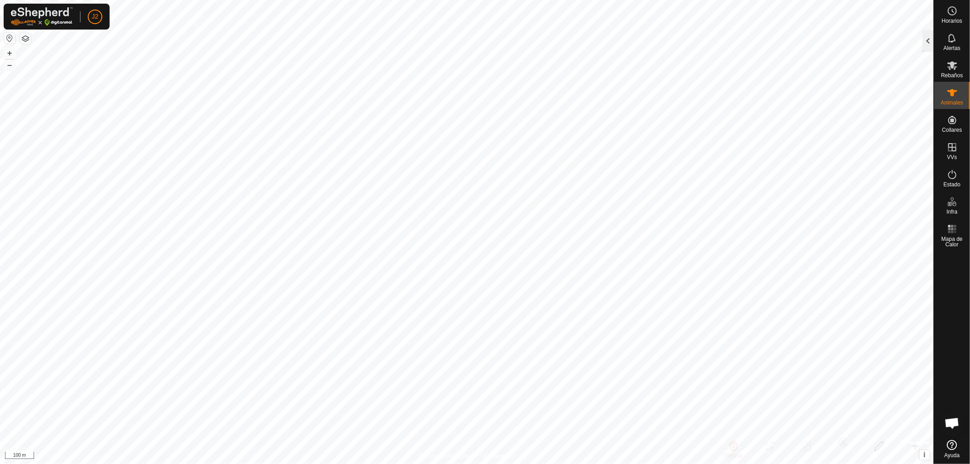
click at [926, 38] on div at bounding box center [927, 41] width 11 height 22
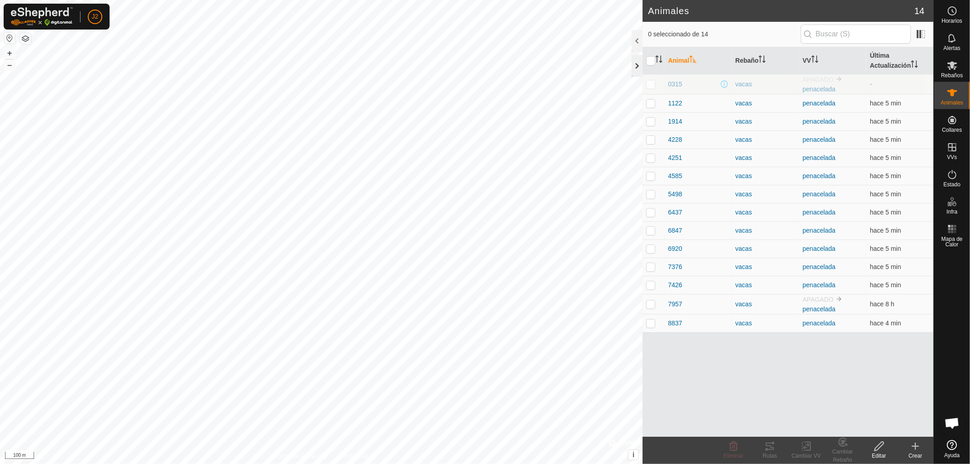
click at [635, 67] on div at bounding box center [636, 66] width 11 height 22
click at [635, 66] on div at bounding box center [636, 66] width 11 height 22
click at [637, 64] on div at bounding box center [636, 66] width 11 height 22
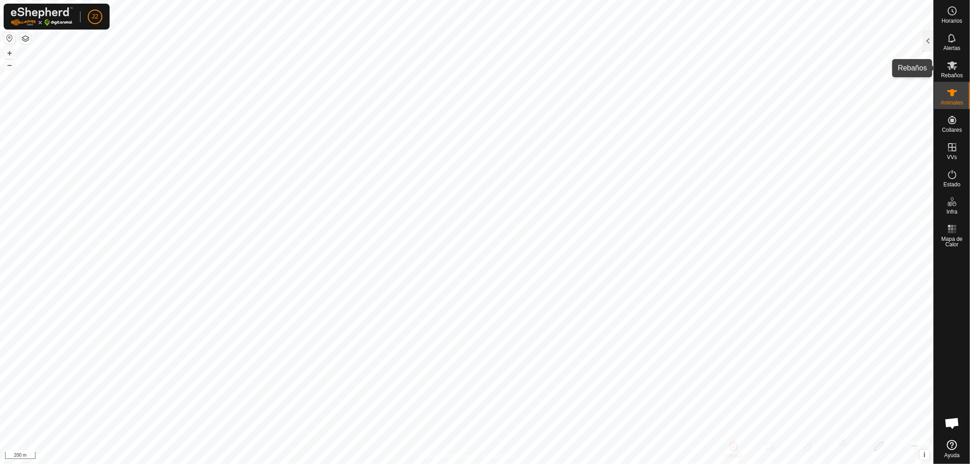
click at [951, 65] on icon at bounding box center [952, 65] width 10 height 9
click at [928, 39] on div at bounding box center [927, 41] width 11 height 22
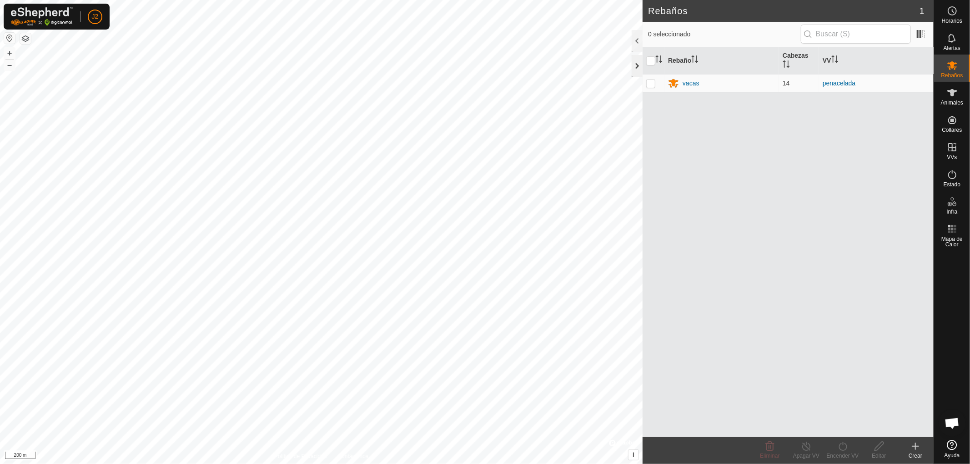
click at [636, 65] on div at bounding box center [636, 66] width 11 height 22
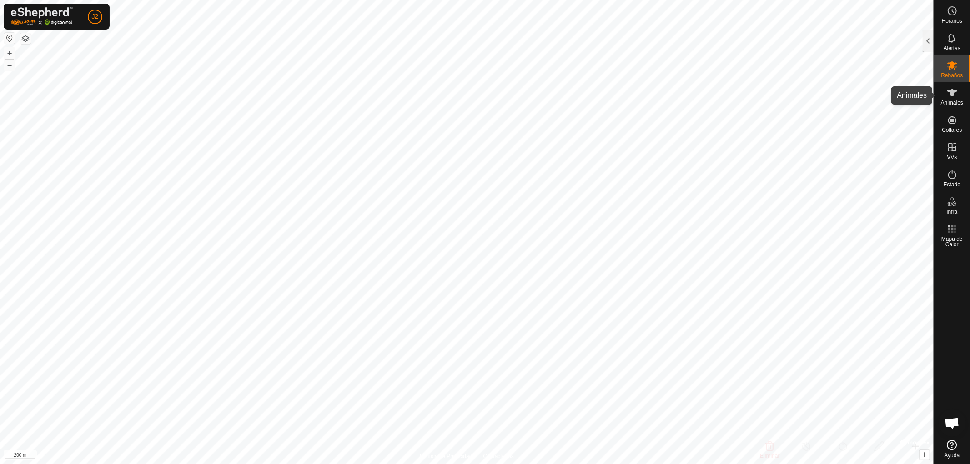
click at [952, 100] on span "Animales" at bounding box center [952, 102] width 22 height 5
click at [927, 42] on div at bounding box center [927, 41] width 11 height 22
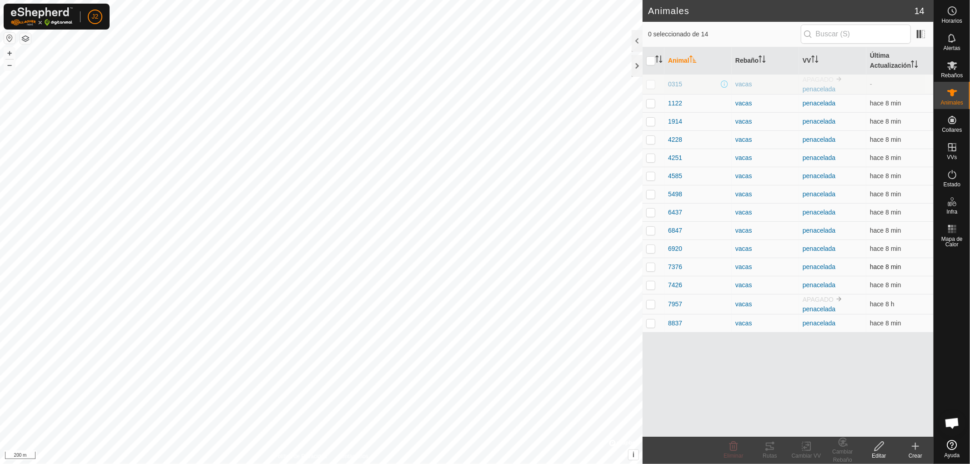
click at [651, 269] on p-checkbox at bounding box center [650, 266] width 9 height 7
click at [769, 450] on icon at bounding box center [770, 446] width 8 height 7
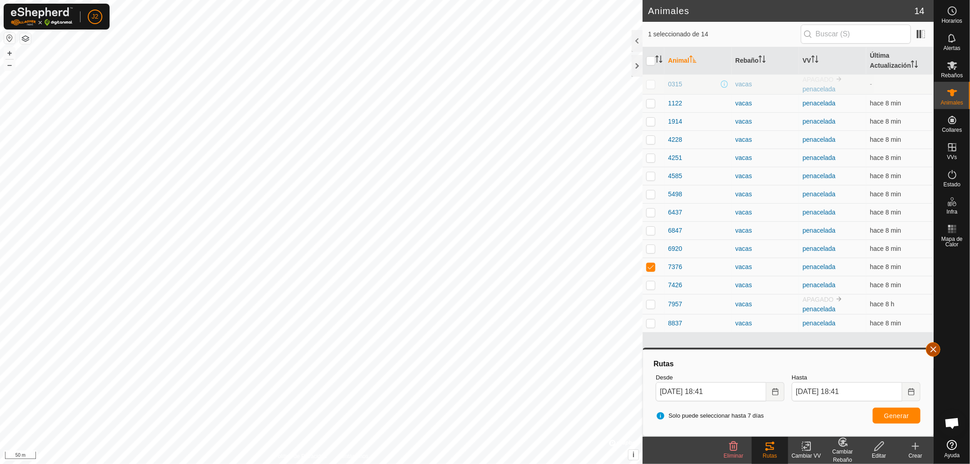
click at [933, 350] on span "button" at bounding box center [932, 349] width 7 height 7
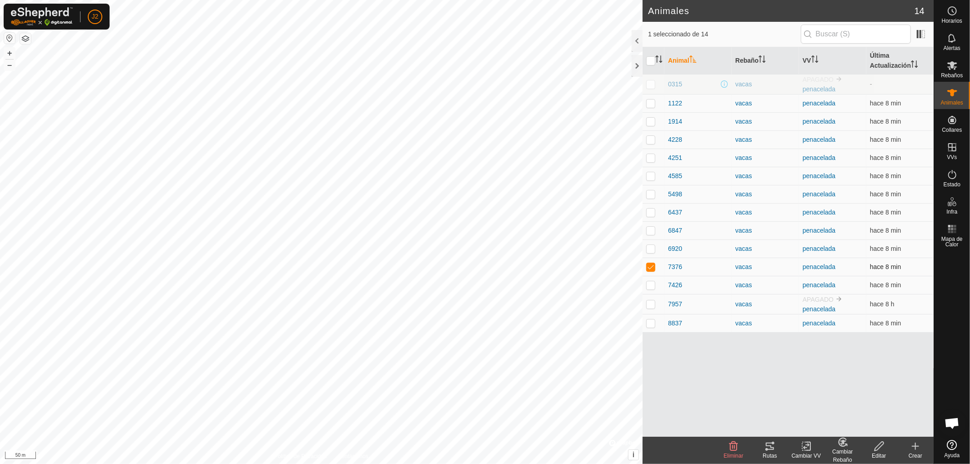
click at [651, 269] on p-checkbox at bounding box center [650, 266] width 9 height 7
checkbox input "false"
click at [952, 43] on icon at bounding box center [951, 38] width 11 height 11
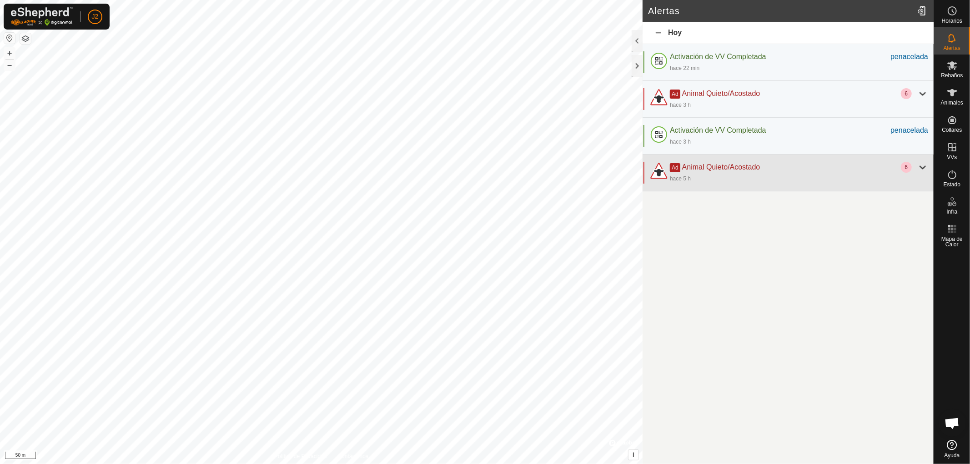
click at [923, 168] on div at bounding box center [922, 167] width 11 height 11
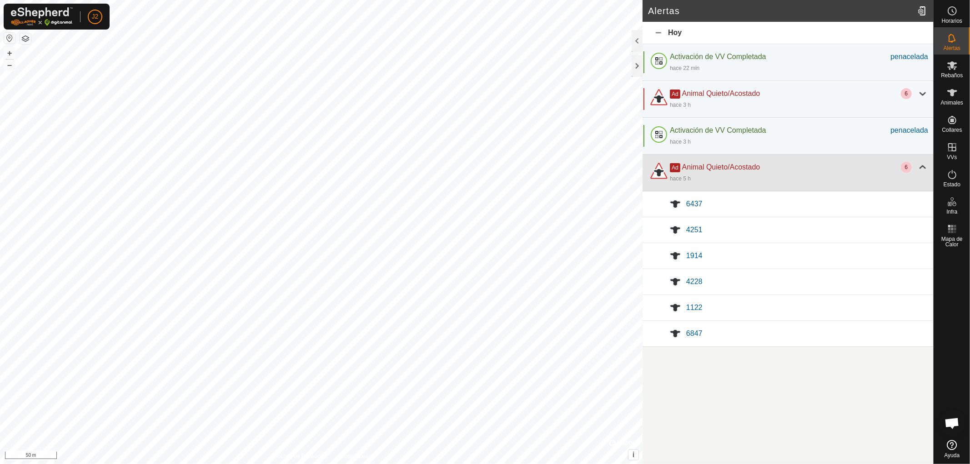
click at [923, 166] on div at bounding box center [922, 167] width 11 height 11
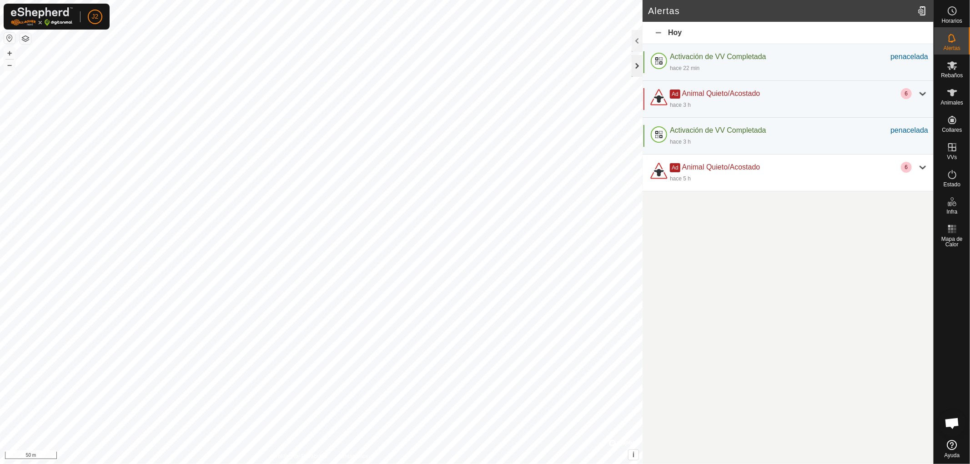
click at [635, 71] on div at bounding box center [636, 66] width 11 height 22
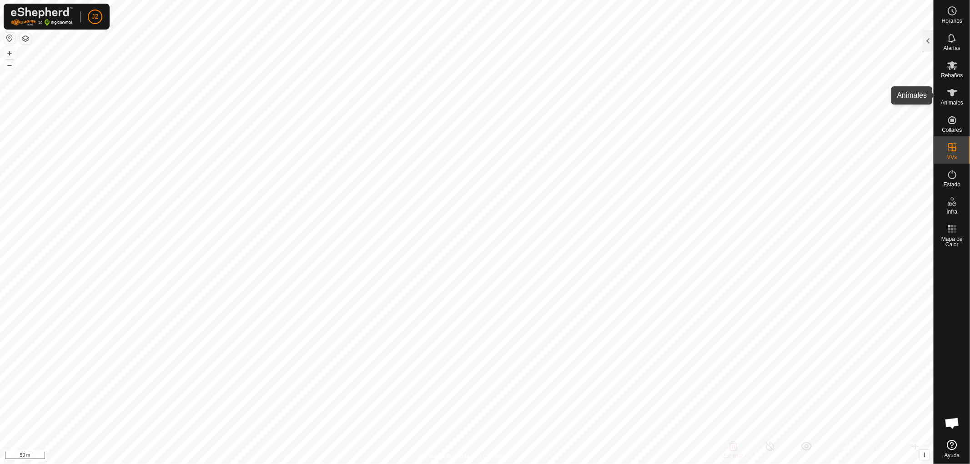
click at [952, 95] on icon at bounding box center [952, 92] width 10 height 7
click at [925, 41] on div at bounding box center [927, 41] width 11 height 22
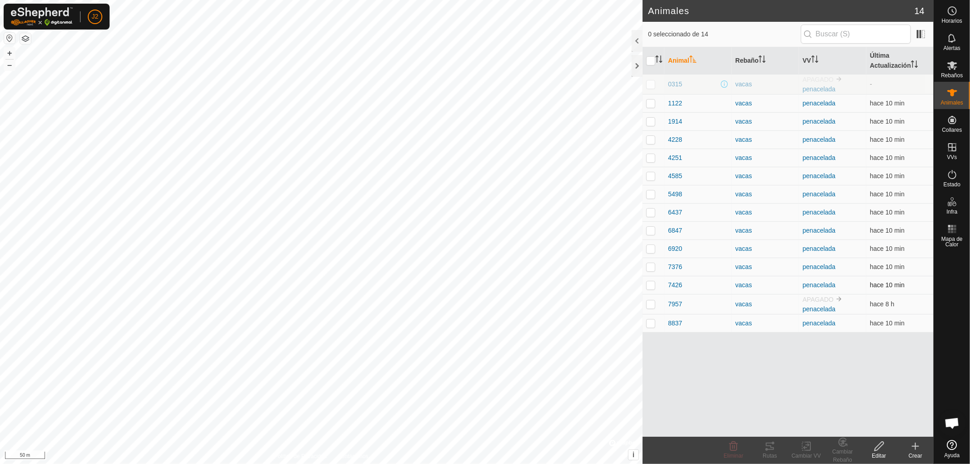
click at [650, 284] on p-checkbox at bounding box center [650, 284] width 9 height 7
checkbox input "true"
click at [654, 269] on p-checkbox at bounding box center [650, 266] width 9 height 7
checkbox input "true"
click at [652, 61] on input "checkbox" at bounding box center [650, 60] width 9 height 9
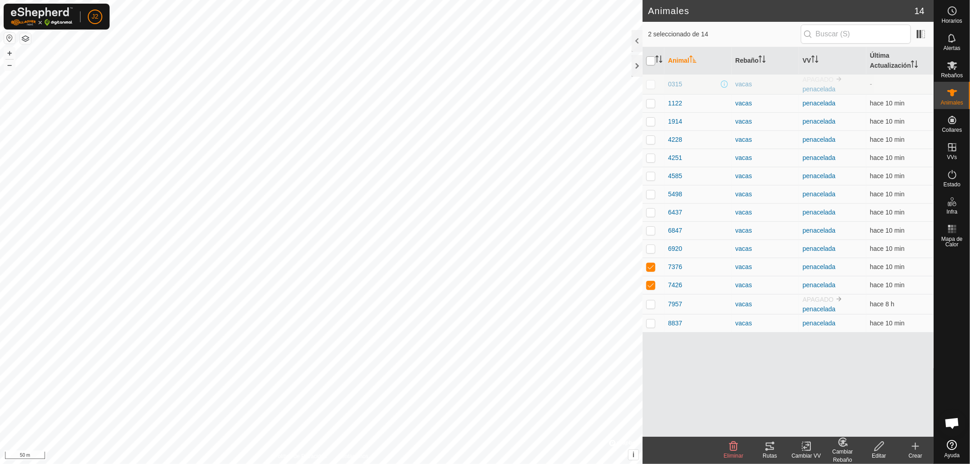
checkbox input "true"
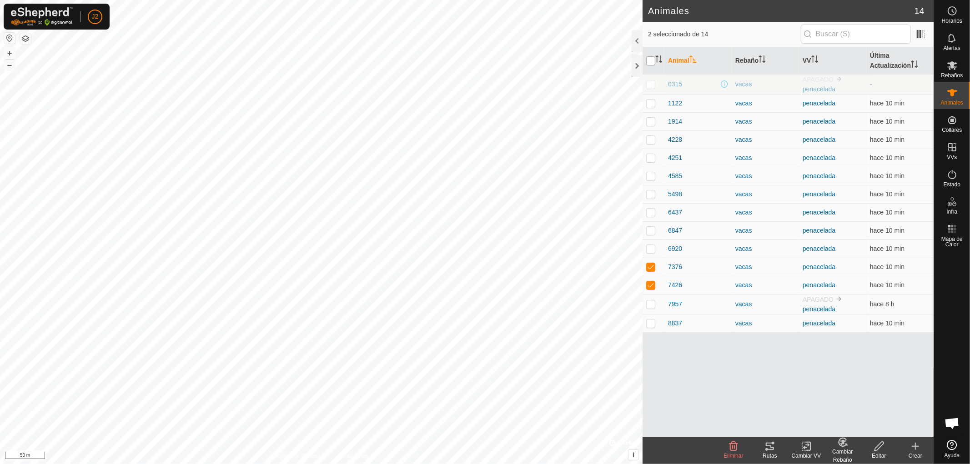
checkbox input "true"
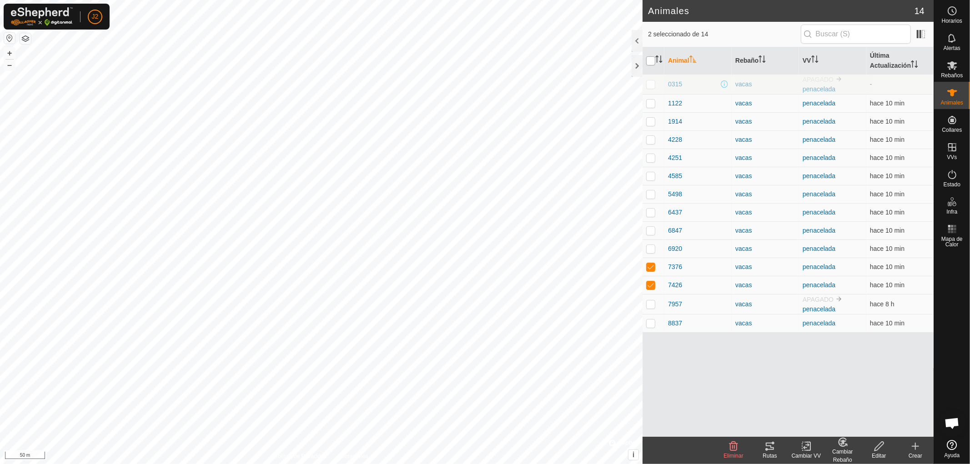
checkbox input "true"
click at [649, 60] on input "checkbox" at bounding box center [650, 60] width 9 height 9
checkbox input "false"
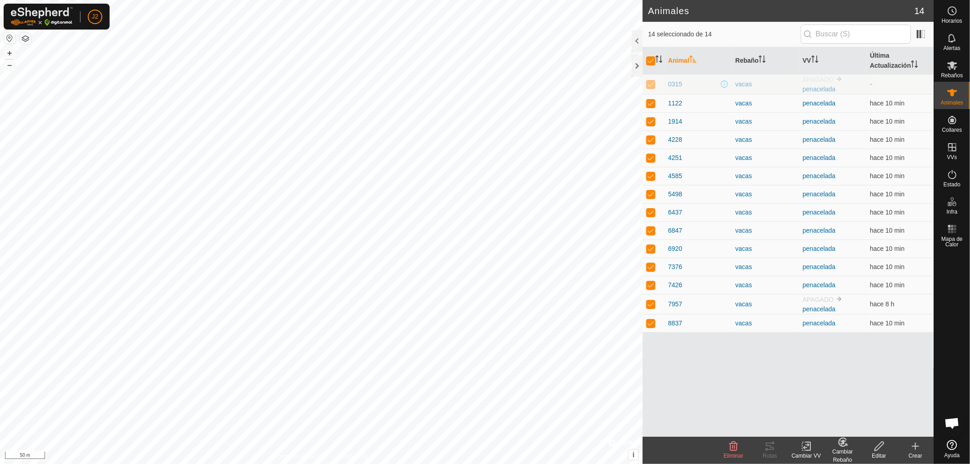
checkbox input "false"
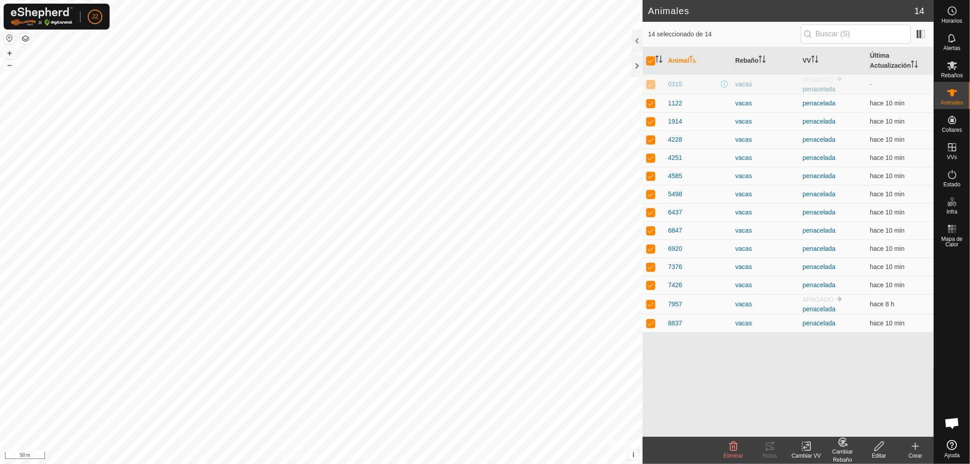
checkbox input "false"
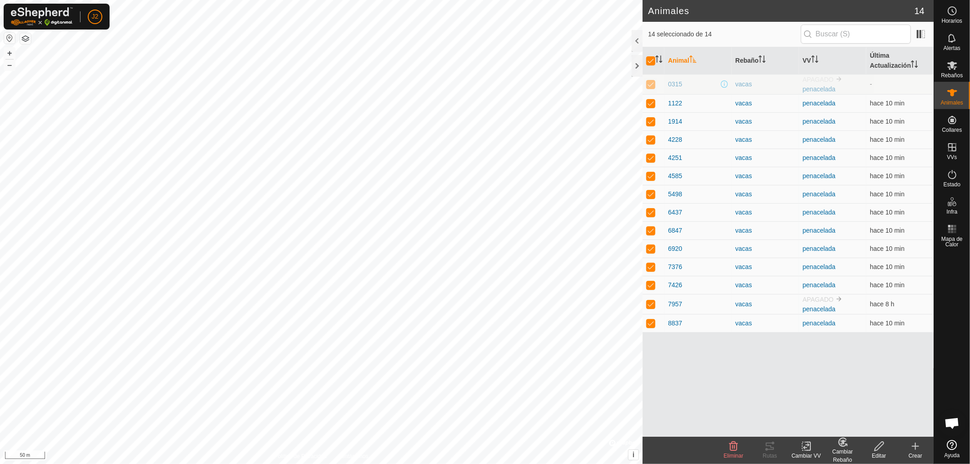
checkbox input "false"
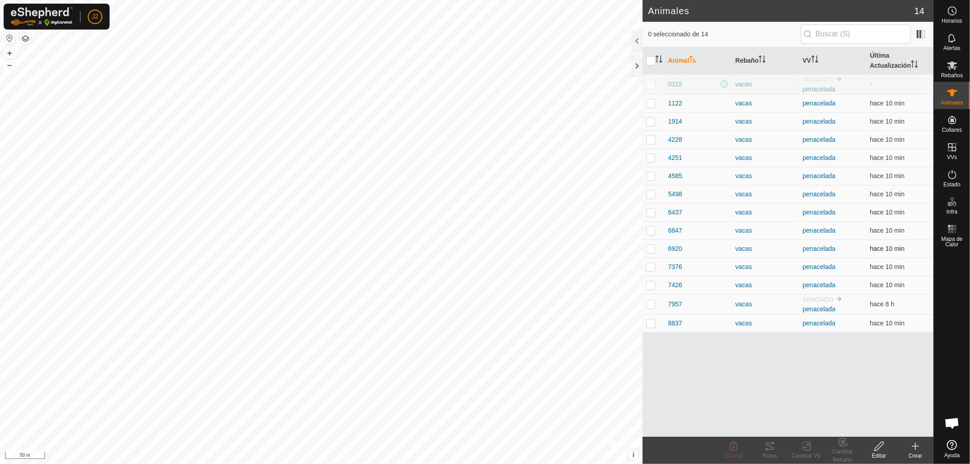
click at [652, 247] on p-checkbox at bounding box center [650, 248] width 9 height 7
checkbox input "true"
click at [649, 269] on p-checkbox at bounding box center [650, 266] width 9 height 7
click at [651, 267] on p-checkbox at bounding box center [650, 266] width 9 height 7
checkbox input "false"
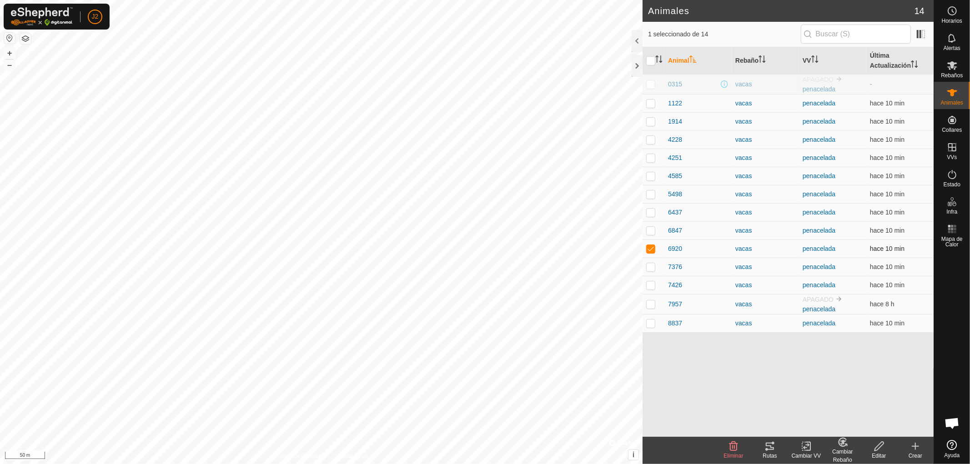
click at [650, 248] on p-checkbox at bounding box center [650, 248] width 9 height 7
checkbox input "false"
click at [636, 70] on div at bounding box center [636, 66] width 11 height 22
